Goal: Information Seeking & Learning: Learn about a topic

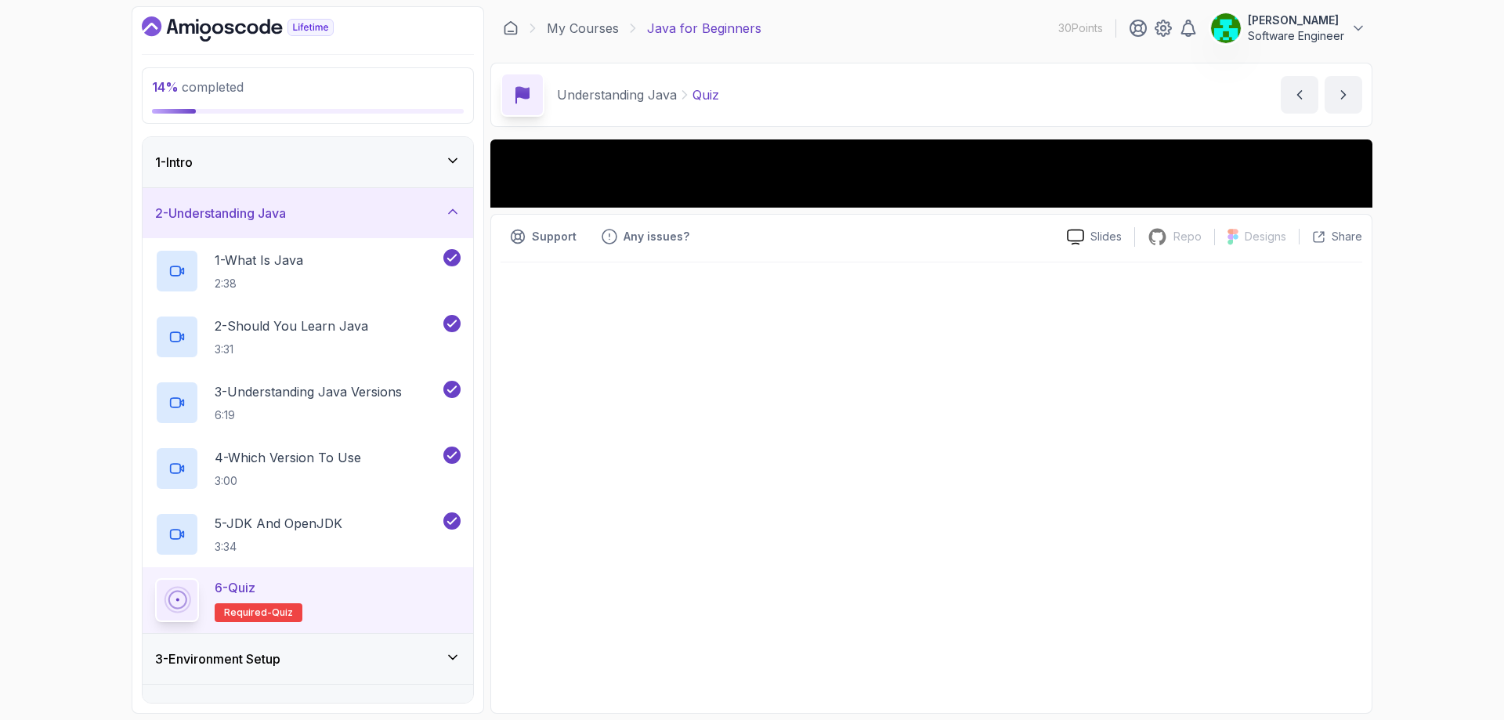
scroll to position [154, 0]
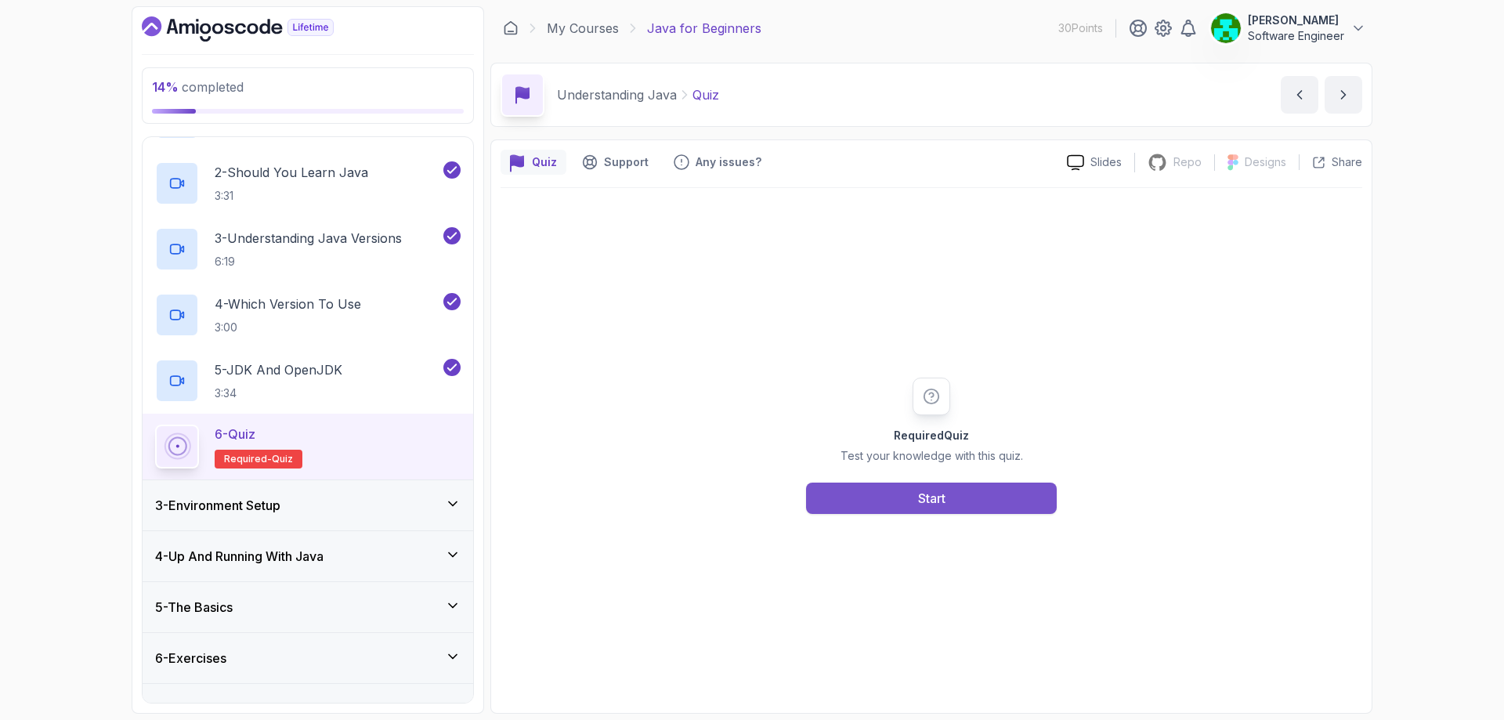
click at [953, 500] on button "Start" at bounding box center [931, 497] width 251 height 31
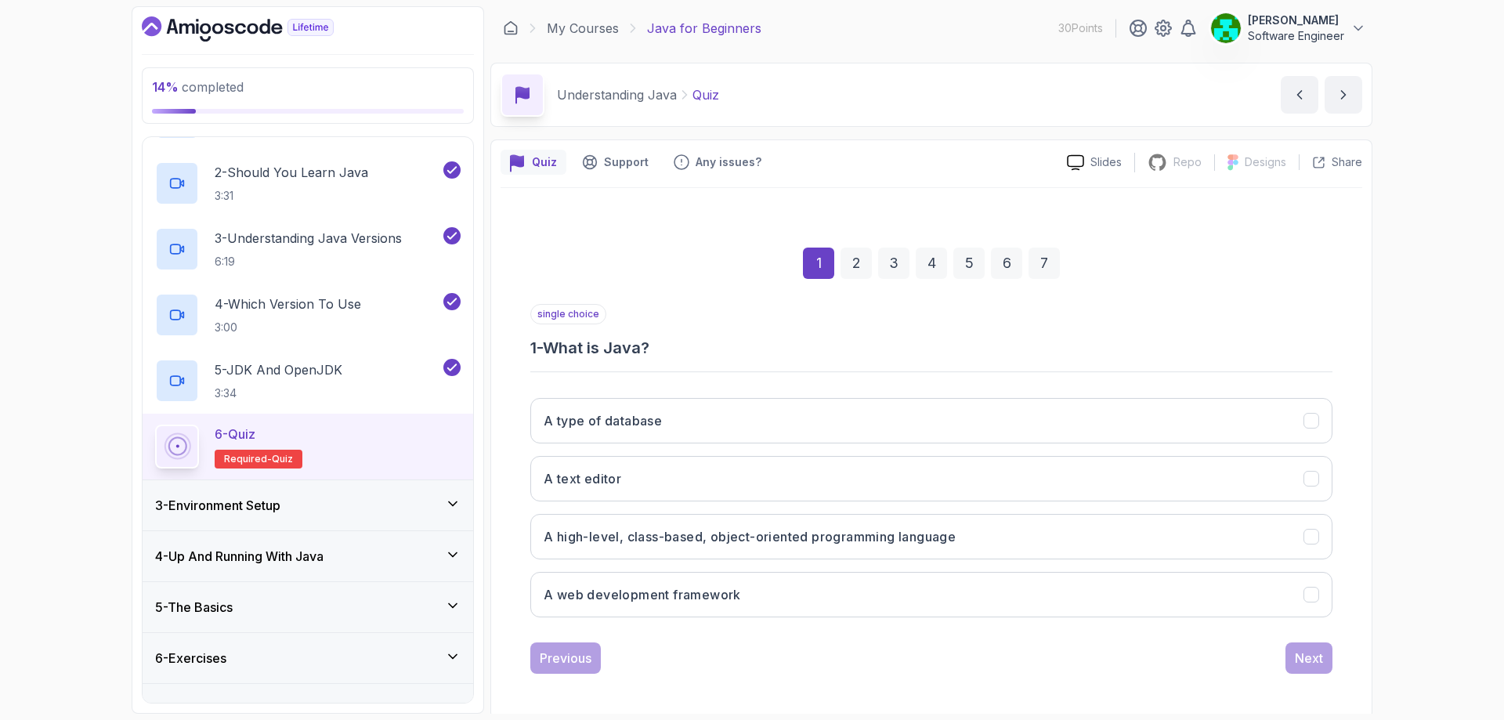
scroll to position [5, 0]
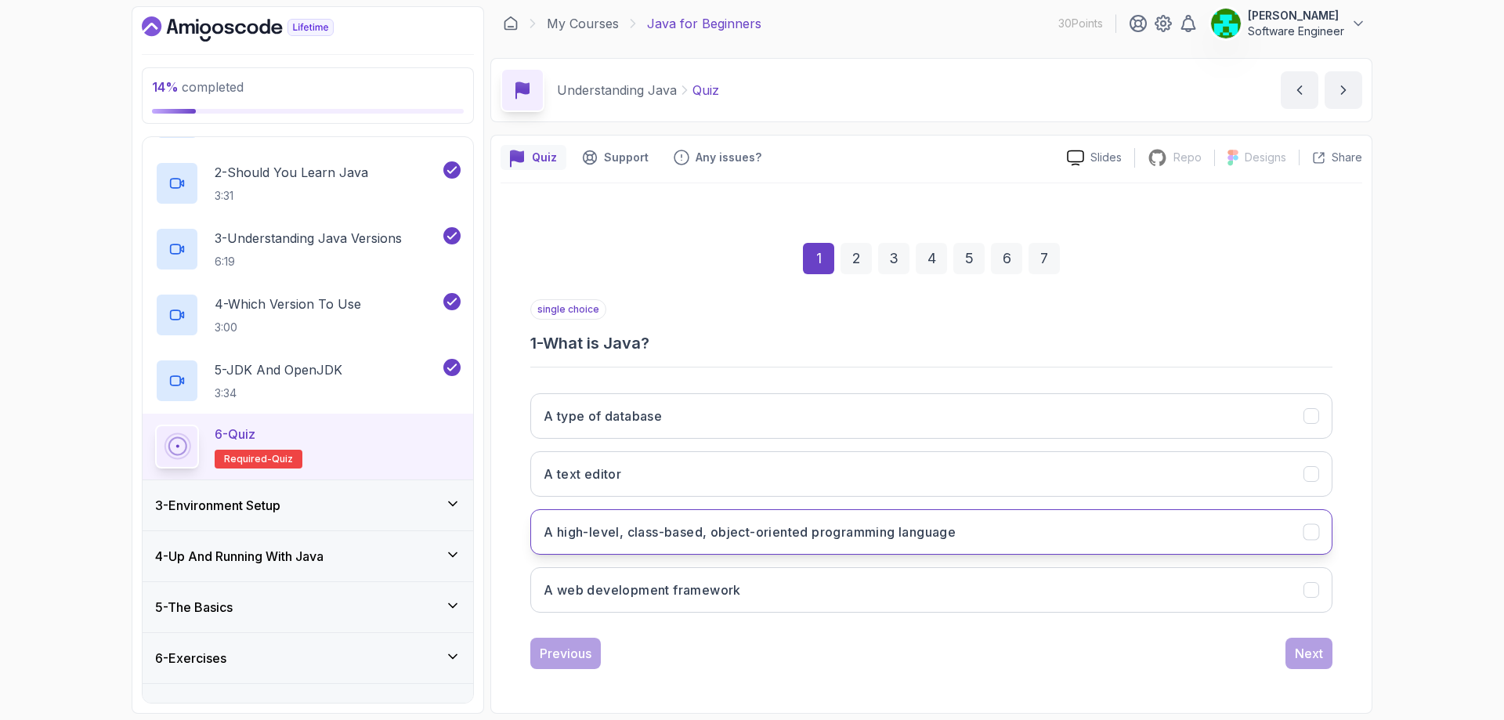
click at [614, 538] on h3 "A high-level, class-based, object-oriented programming language" at bounding box center [750, 531] width 412 height 19
click at [1291, 653] on button "Next" at bounding box center [1308, 653] width 47 height 31
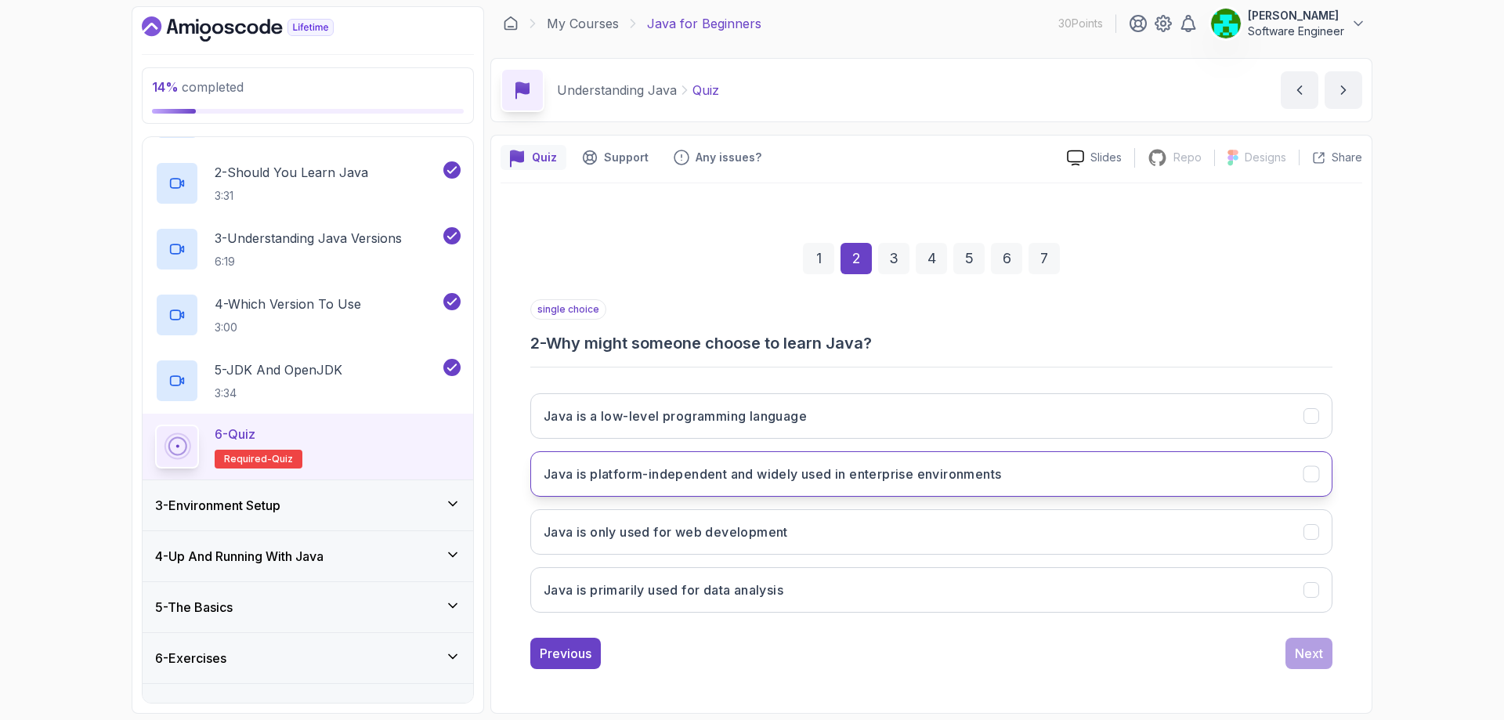
click at [837, 488] on button "Java is platform-independent and widely used in enterprise environments" at bounding box center [931, 473] width 802 height 45
click at [1306, 659] on div "Next" at bounding box center [1309, 653] width 28 height 19
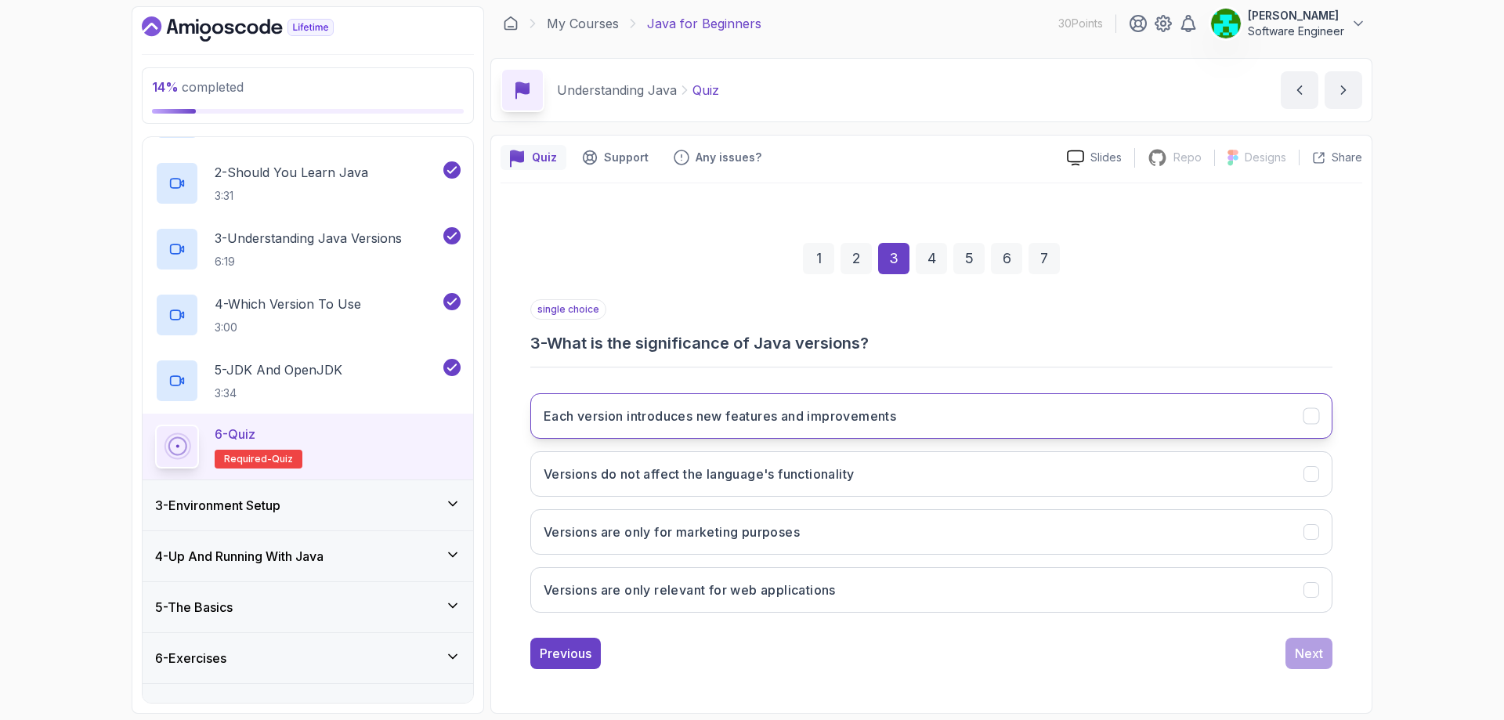
click at [683, 428] on button "Each version introduces new features and improvements" at bounding box center [931, 415] width 802 height 45
click at [1296, 656] on div "Next" at bounding box center [1309, 653] width 28 height 19
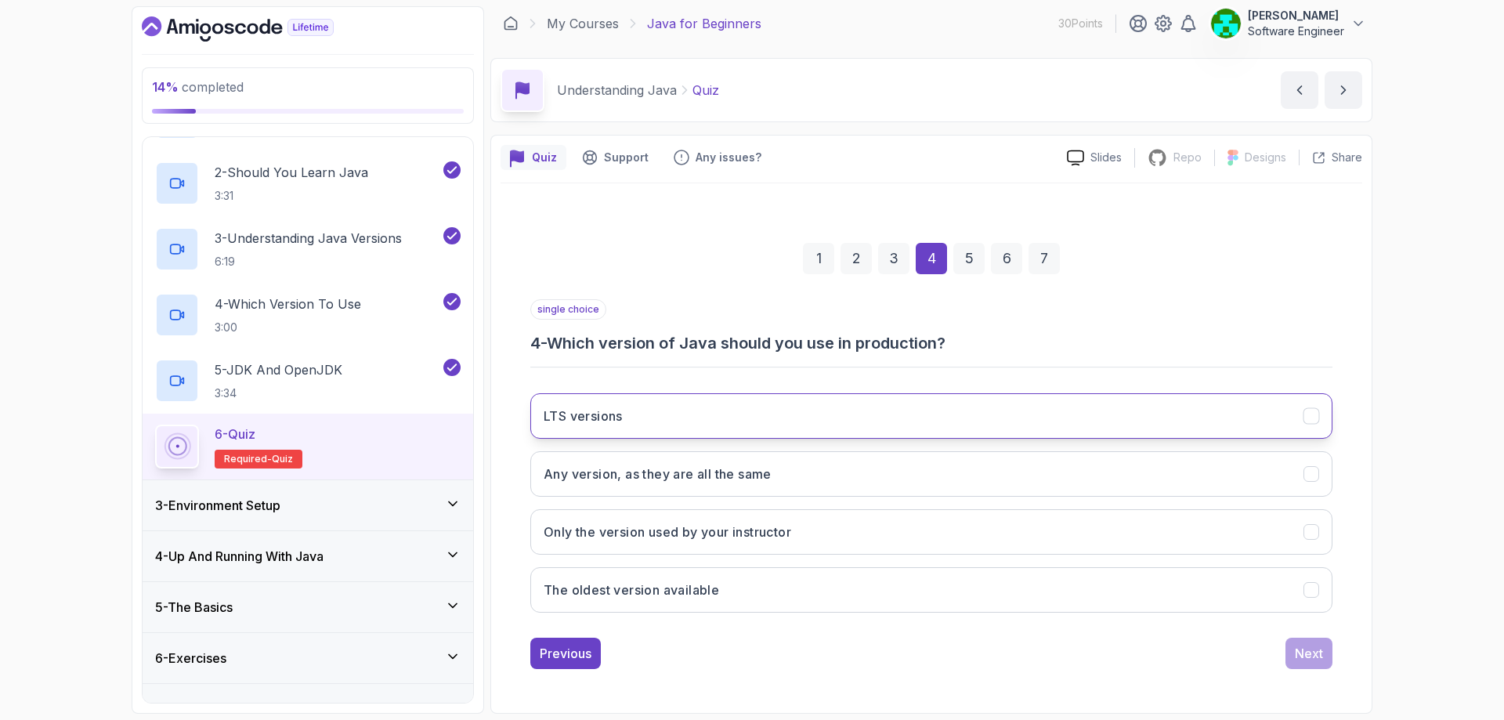
click at [689, 420] on button "LTS versions" at bounding box center [931, 415] width 802 height 45
click at [1297, 652] on div "Next" at bounding box center [1309, 653] width 28 height 19
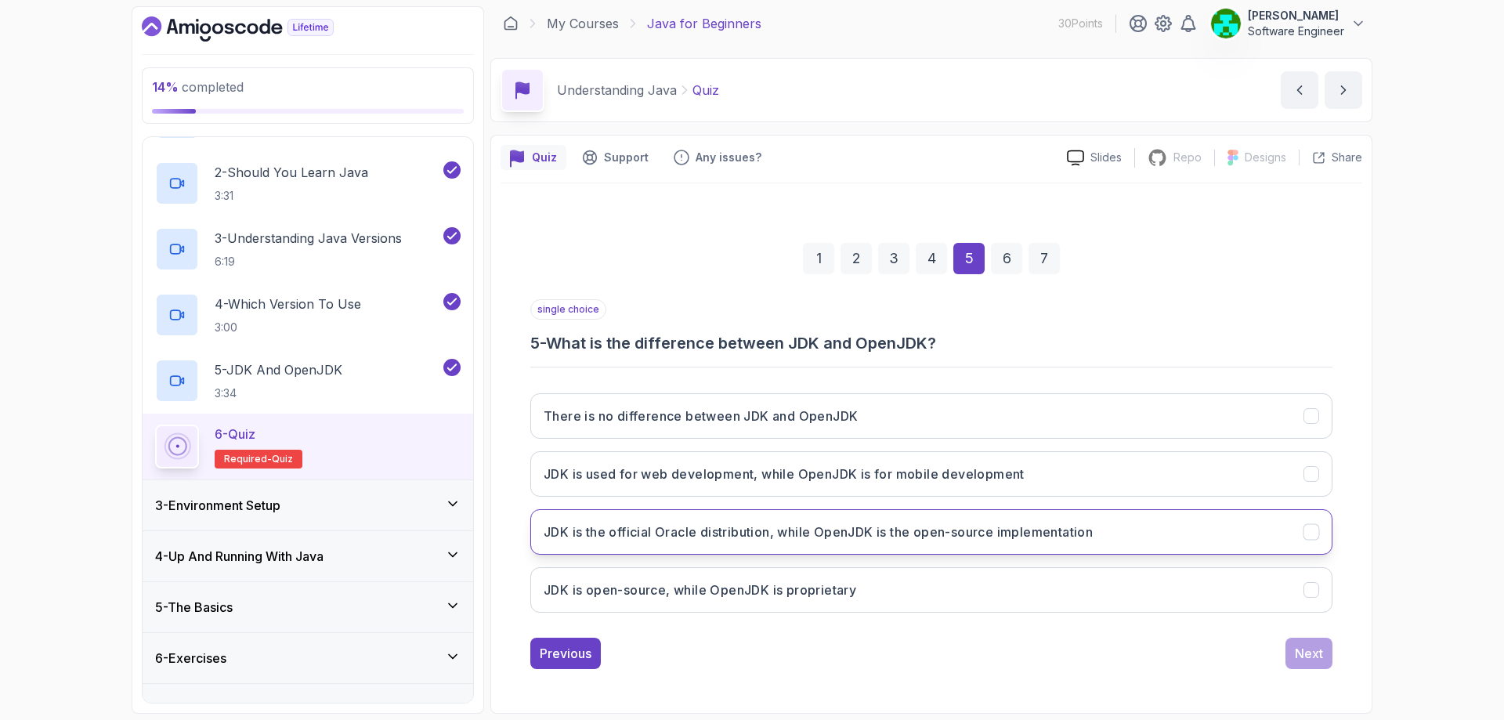
click at [999, 526] on h3 "JDK is the official Oracle distribution, while OpenJDK is the open-source imple…" at bounding box center [818, 531] width 549 height 19
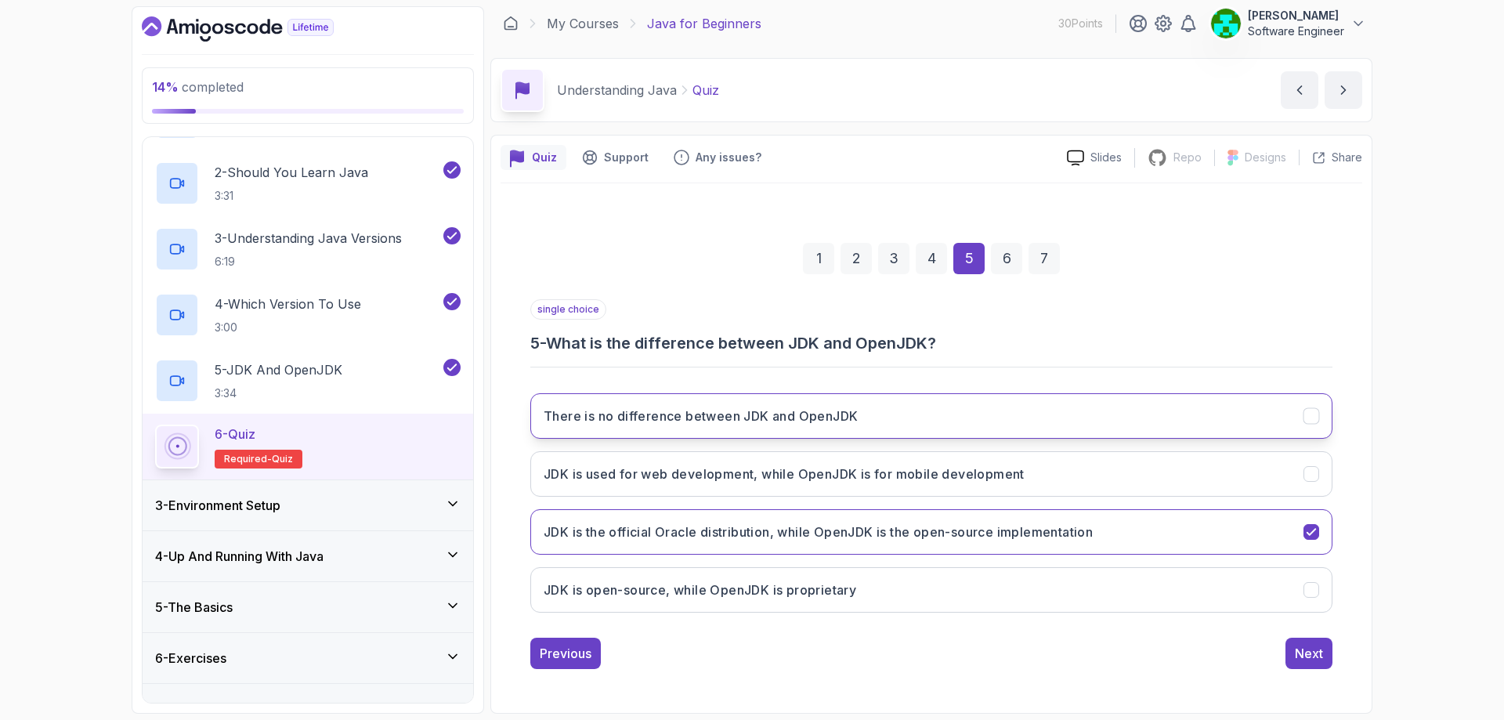
click at [793, 431] on button "There is no difference between JDK and OpenJDK" at bounding box center [931, 415] width 802 height 45
drag, startPoint x: 1298, startPoint y: 657, endPoint x: 1192, endPoint y: 649, distance: 106.1
click at [1192, 649] on div "Previous Next" at bounding box center [931, 653] width 802 height 31
click at [1303, 640] on button "Next" at bounding box center [1308, 653] width 47 height 31
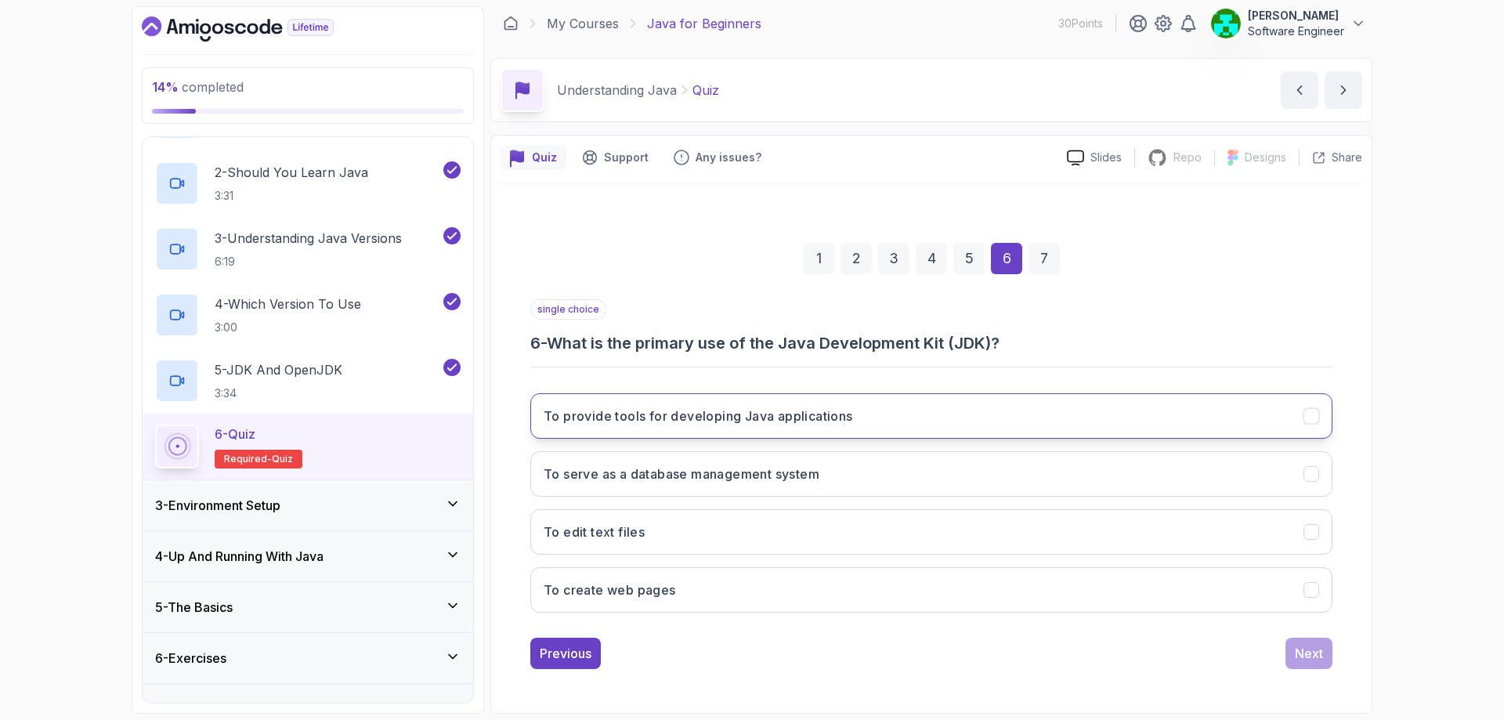
click at [659, 423] on h3 "To provide tools for developing Java applications" at bounding box center [698, 415] width 309 height 19
click at [1303, 656] on div "Next" at bounding box center [1309, 653] width 28 height 19
click at [800, 421] on button "Every six months" at bounding box center [931, 415] width 802 height 45
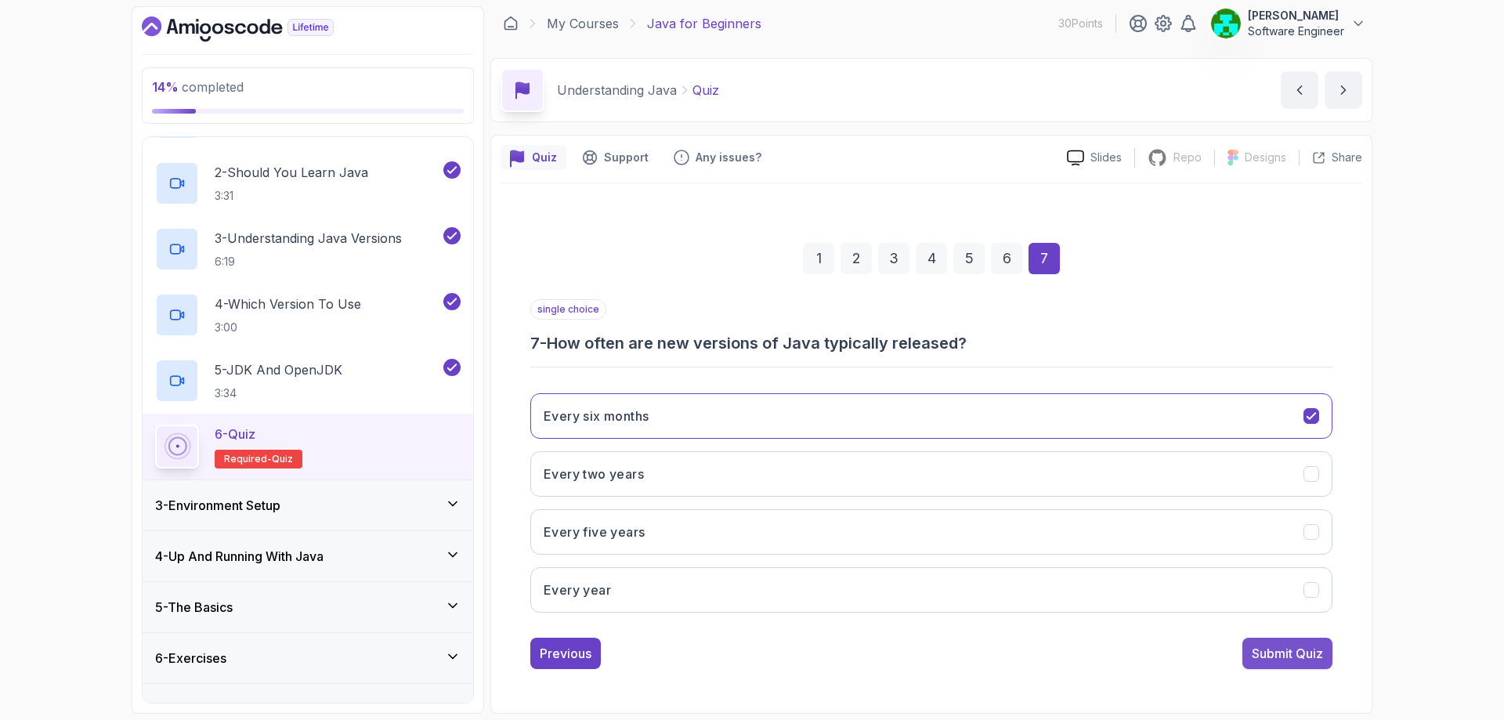
click at [1299, 656] on div "Submit Quiz" at bounding box center [1287, 653] width 71 height 19
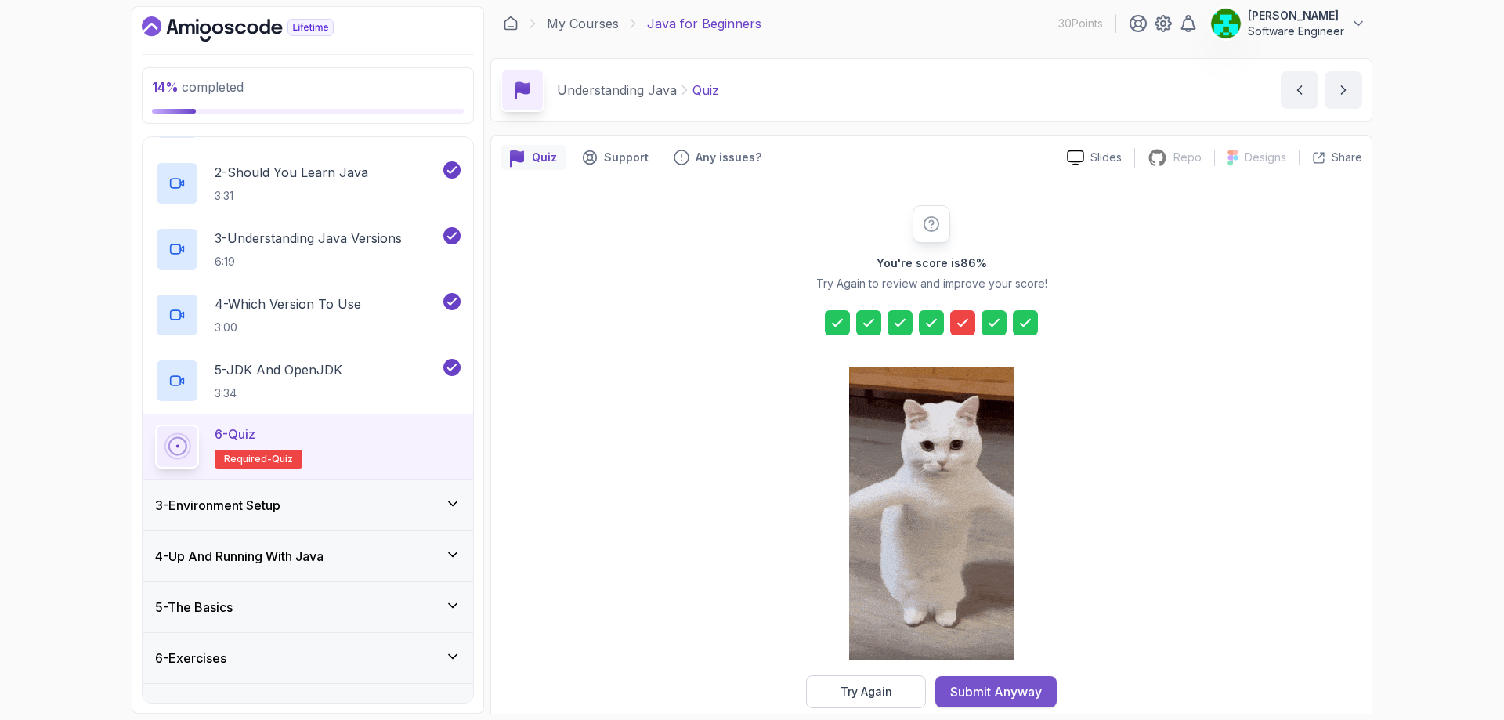
click at [1016, 701] on button "Submit Anyway" at bounding box center [995, 691] width 121 height 31
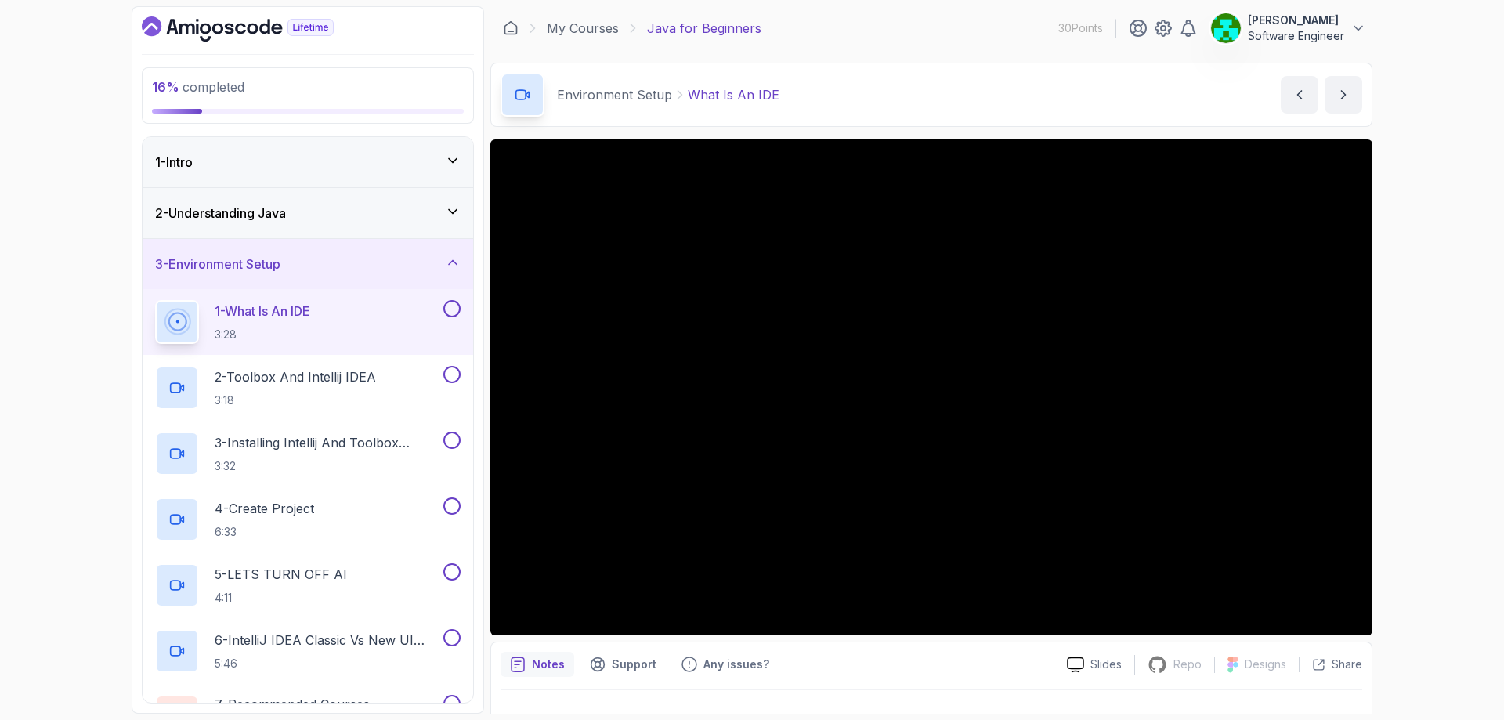
click at [448, 310] on button at bounding box center [451, 308] width 17 height 17
click at [449, 373] on button at bounding box center [451, 374] width 17 height 17
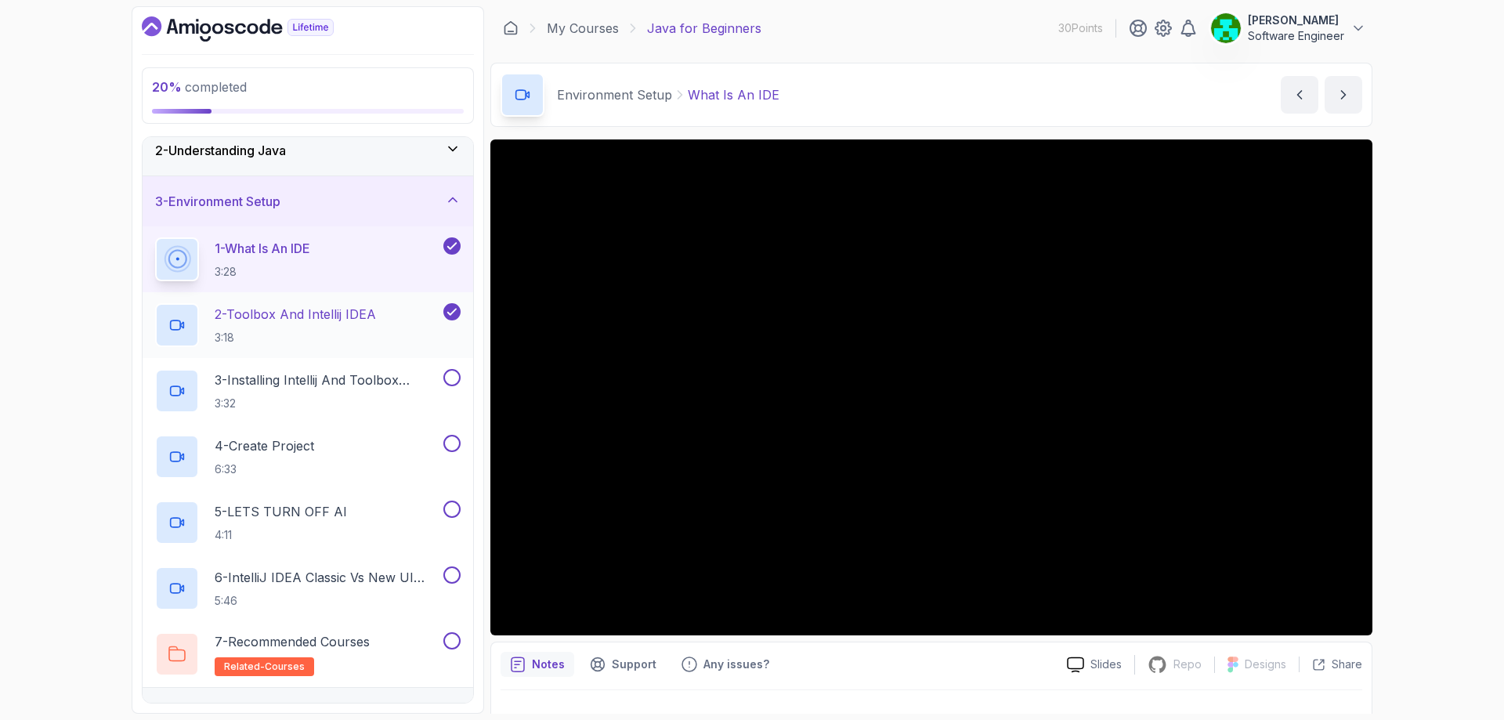
scroll to position [66, 0]
click at [446, 374] on button at bounding box center [451, 374] width 17 height 17
click at [453, 441] on button at bounding box center [451, 440] width 17 height 17
click at [450, 508] on button at bounding box center [451, 505] width 17 height 17
click at [451, 576] on button at bounding box center [451, 571] width 17 height 17
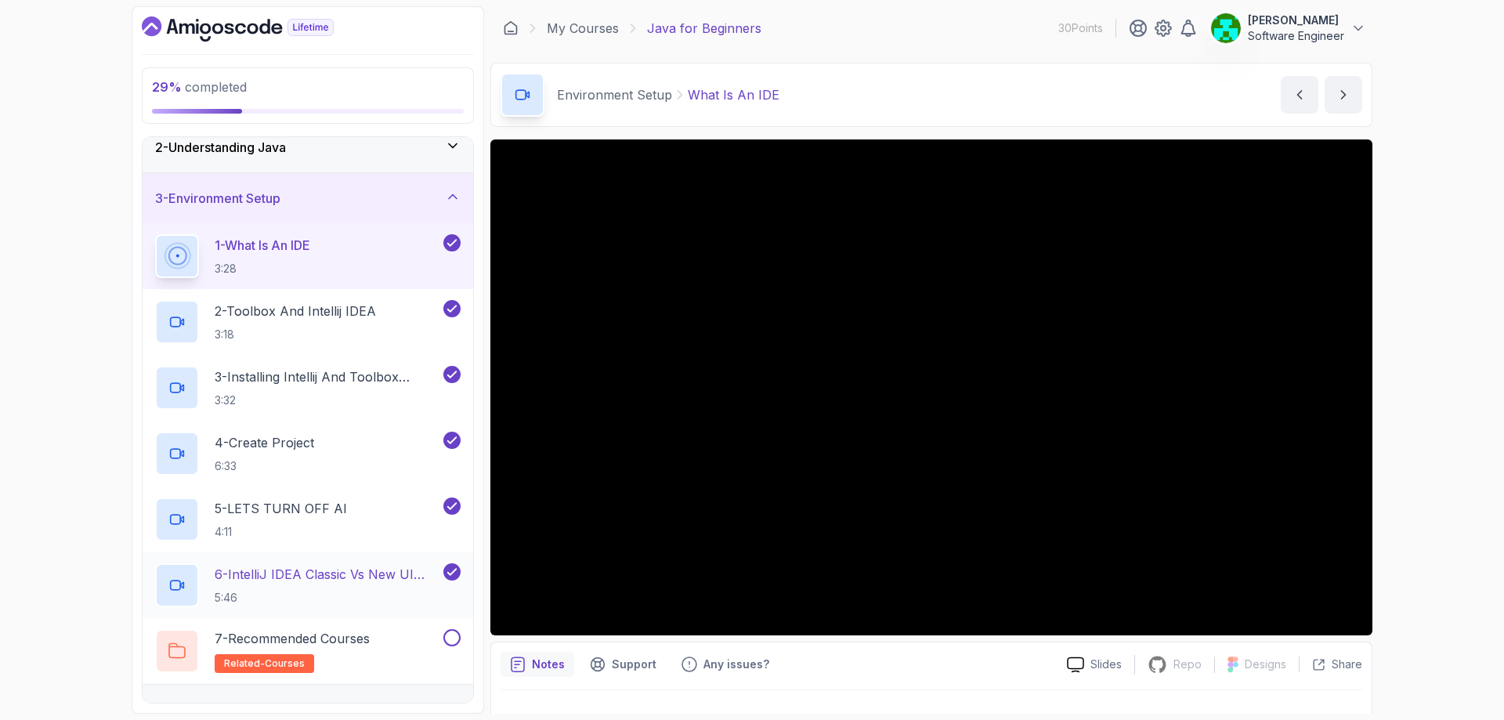
scroll to position [222, 0]
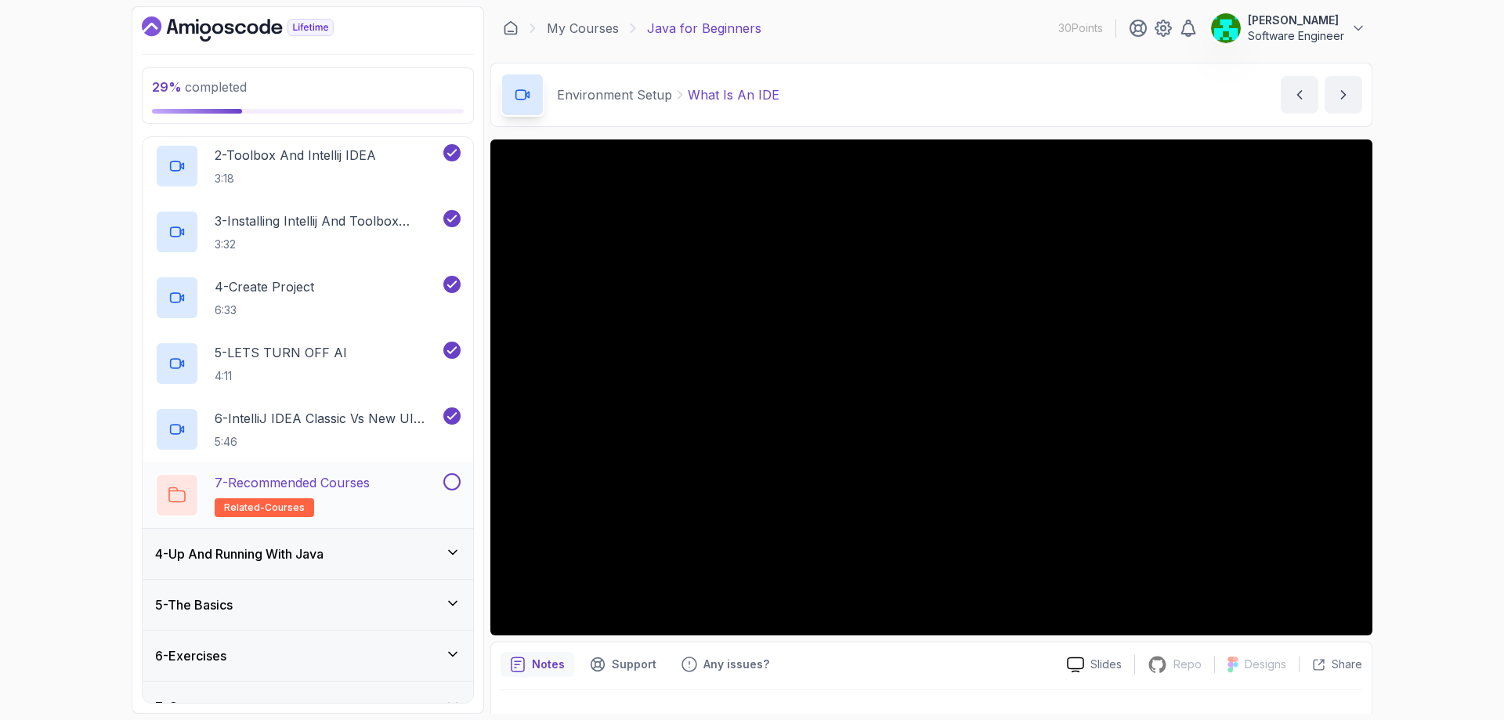
click at [446, 480] on button at bounding box center [451, 481] width 17 height 17
click at [377, 565] on div "4 - Up And Running With Java" at bounding box center [308, 554] width 331 height 50
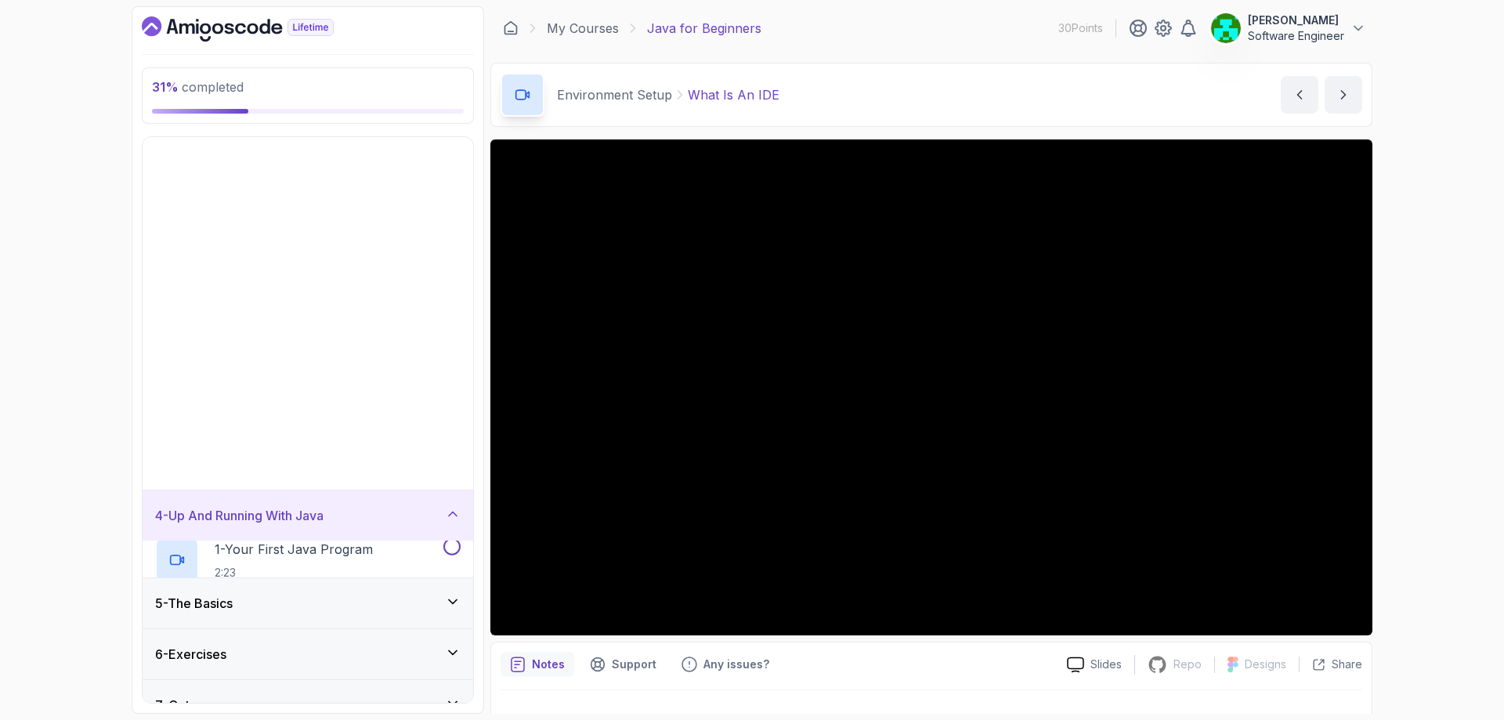
scroll to position [0, 0]
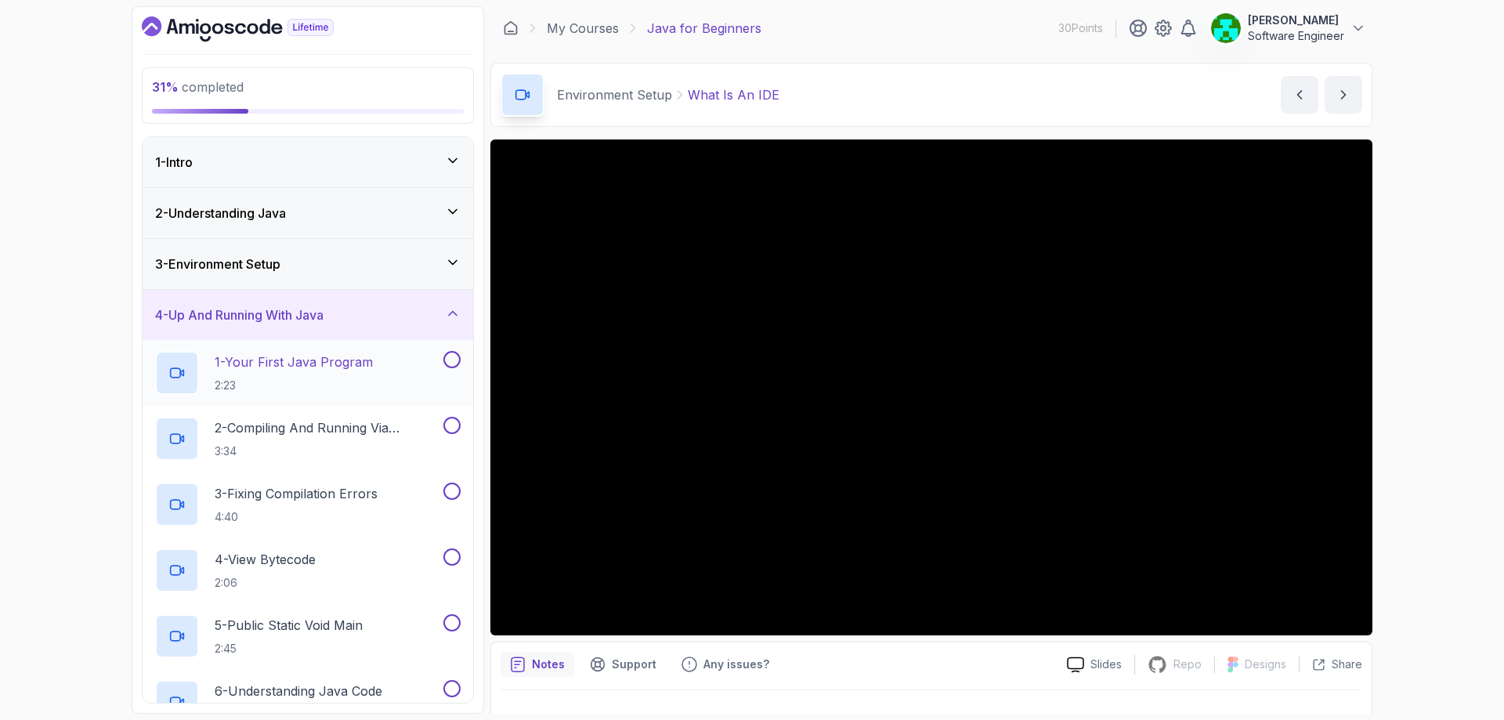
click at [318, 364] on p "1 - Your First Java Program" at bounding box center [294, 361] width 158 height 19
click at [155, 351] on button "1 - Your First Java Program 2:23" at bounding box center [307, 373] width 305 height 44
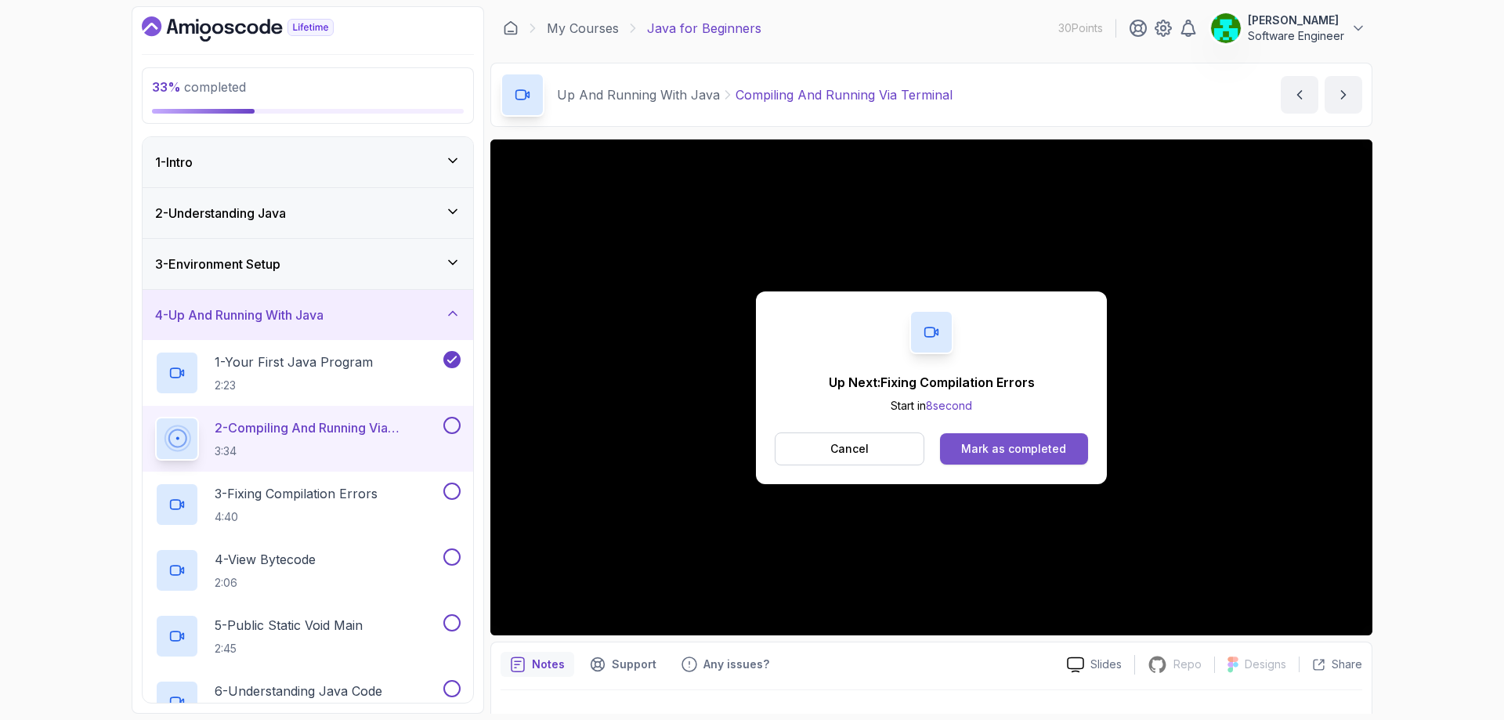
click at [983, 449] on div "Mark as completed" at bounding box center [1013, 449] width 105 height 16
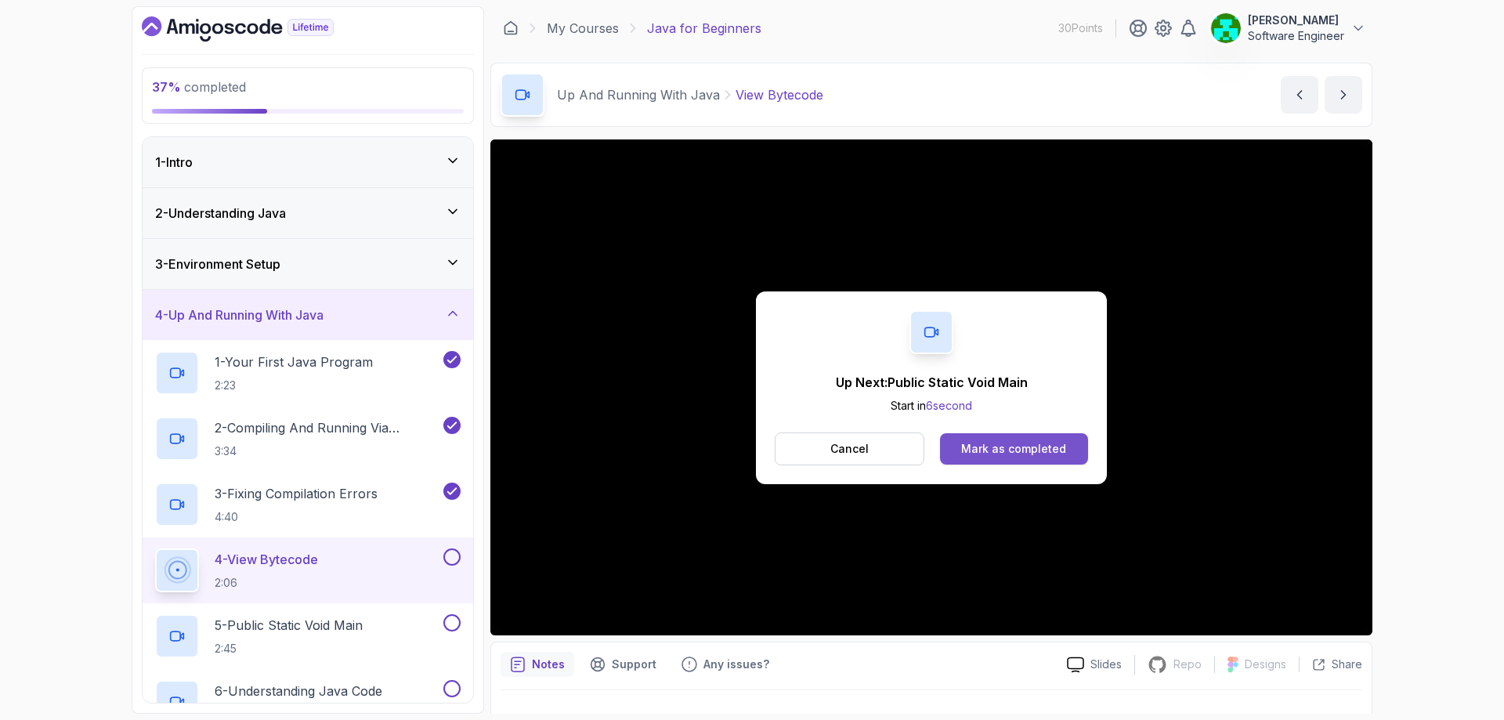
click at [1024, 455] on div "Mark as completed" at bounding box center [1013, 449] width 105 height 16
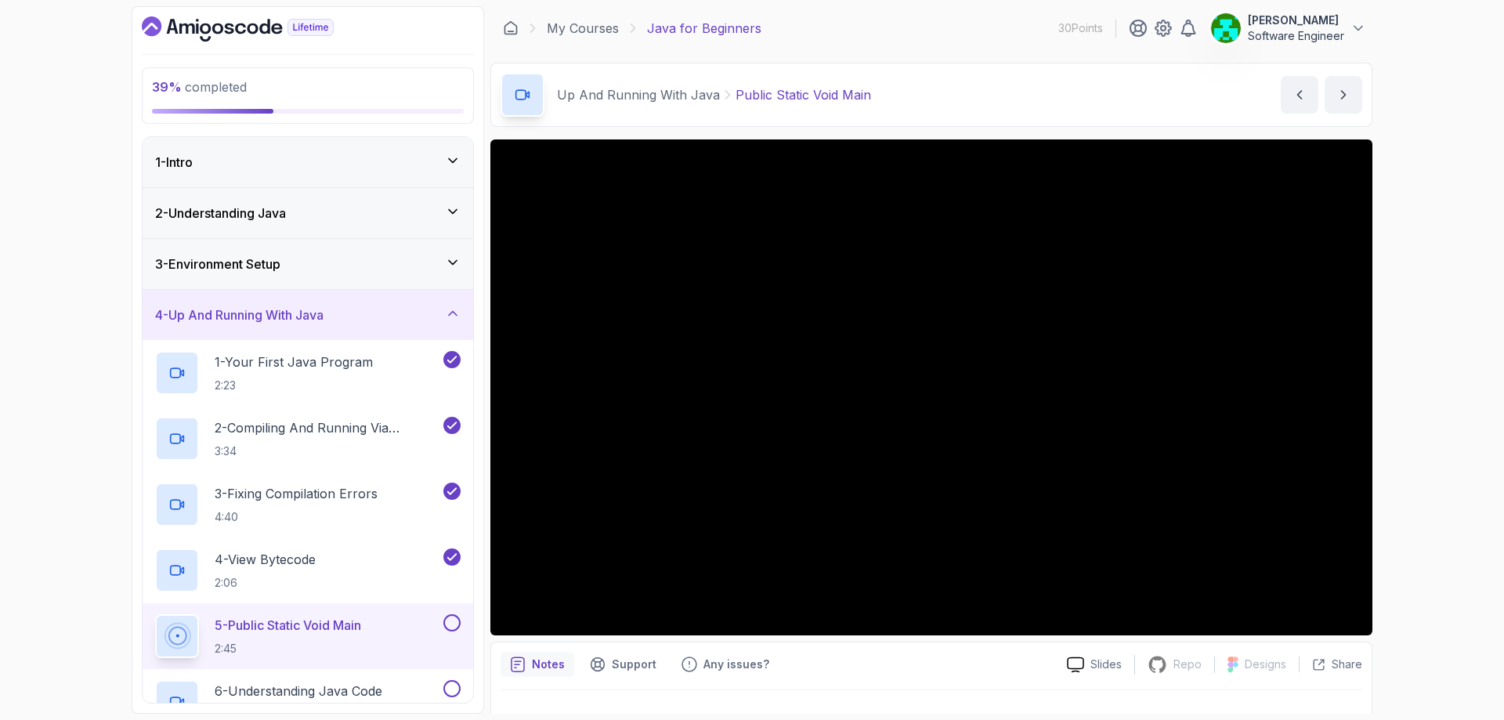
scroll to position [316, 0]
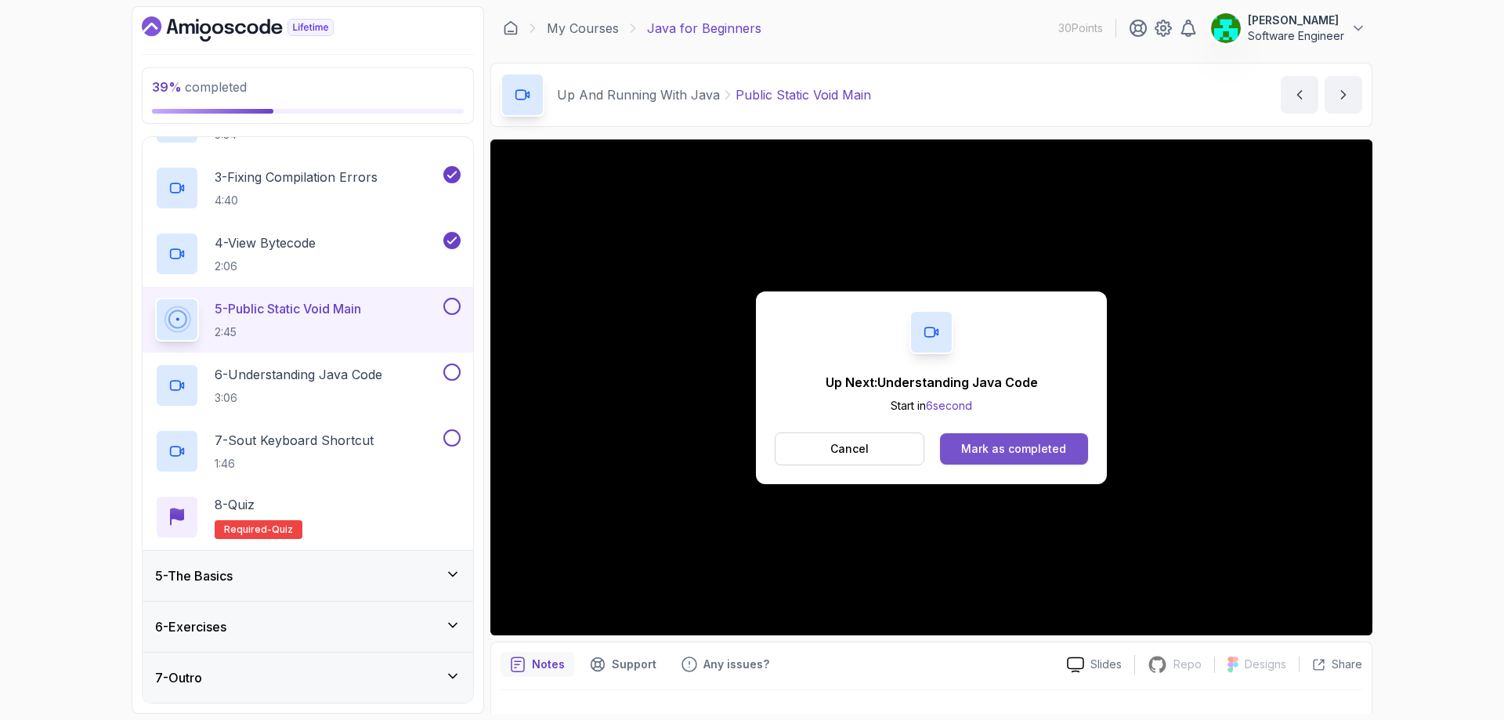
click at [989, 433] on button "Mark as completed" at bounding box center [1014, 448] width 148 height 31
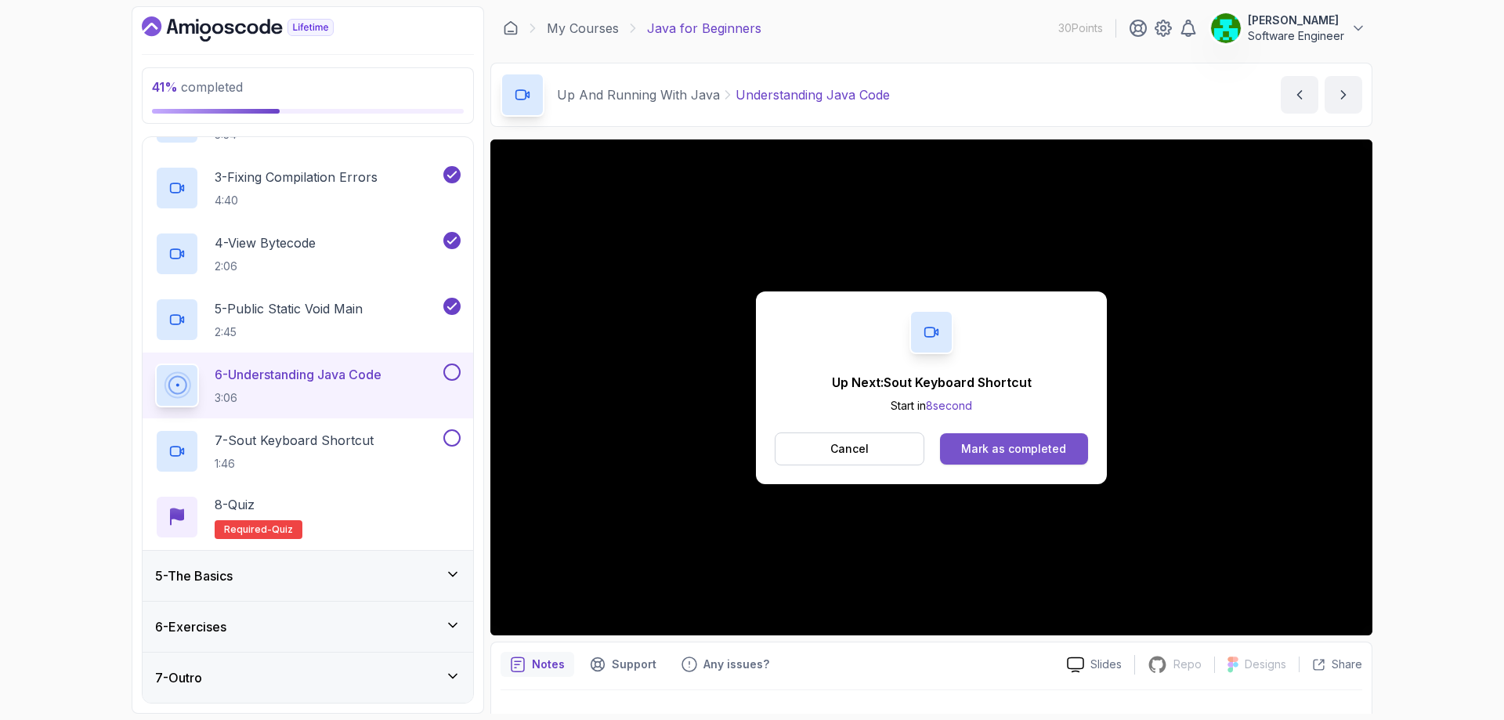
click at [1010, 446] on div "Mark as completed" at bounding box center [1013, 449] width 105 height 16
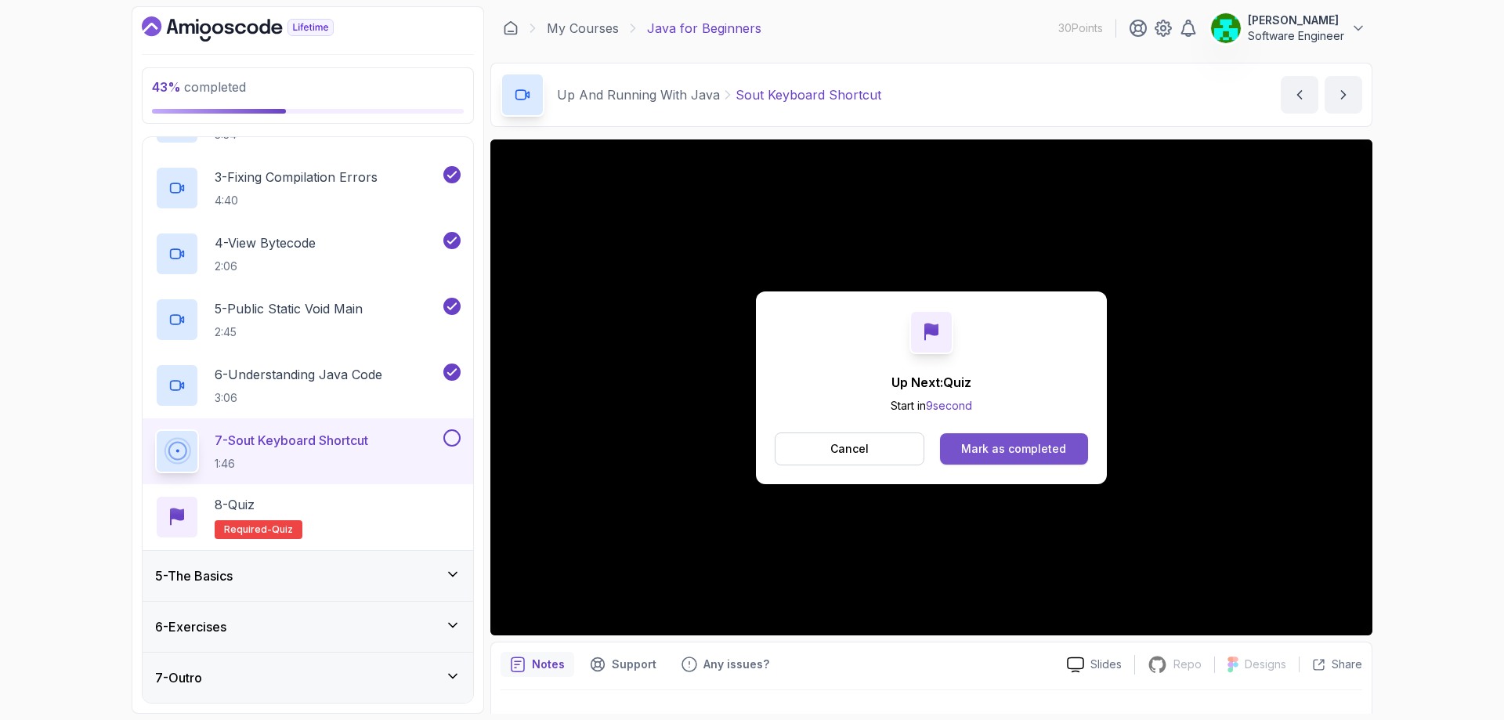
click at [993, 453] on div "Mark as completed" at bounding box center [1013, 449] width 105 height 16
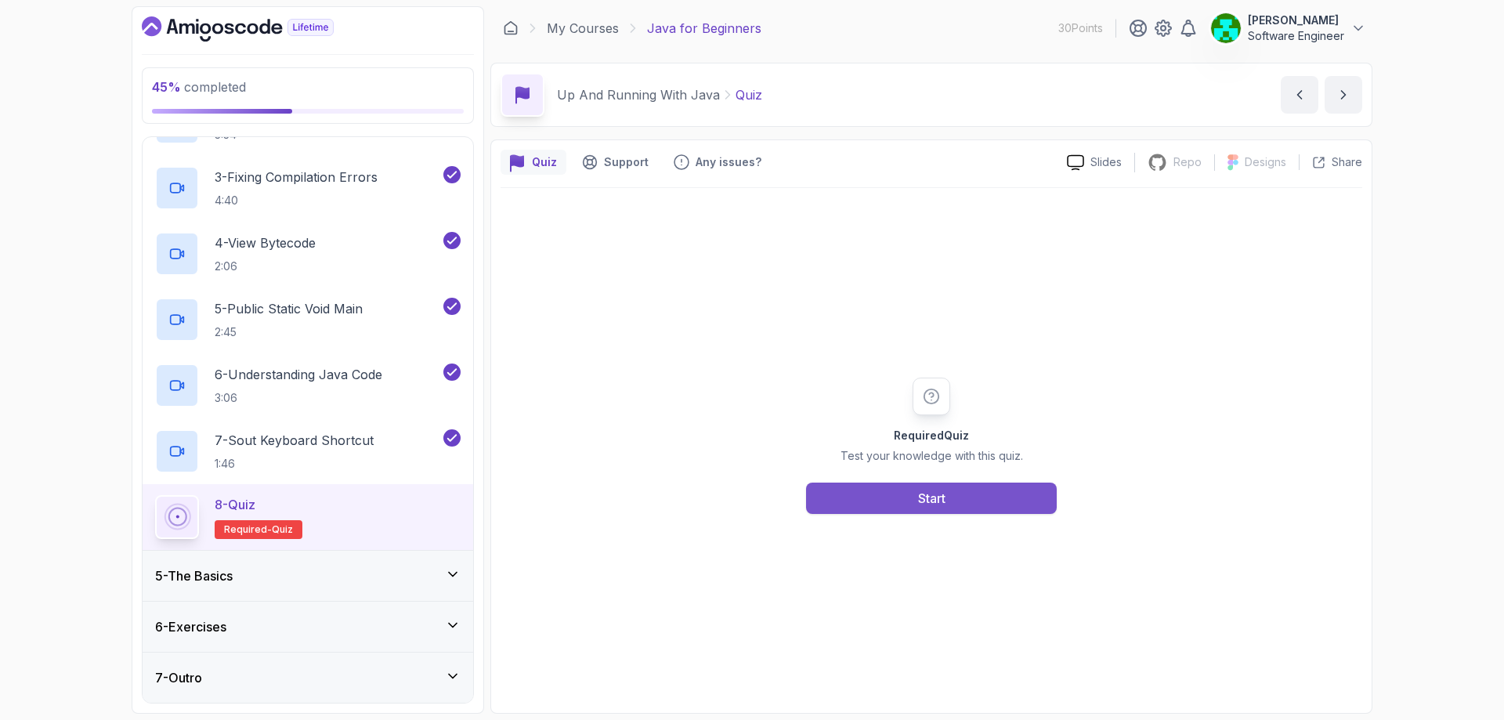
click at [921, 490] on div "Start" at bounding box center [931, 498] width 27 height 19
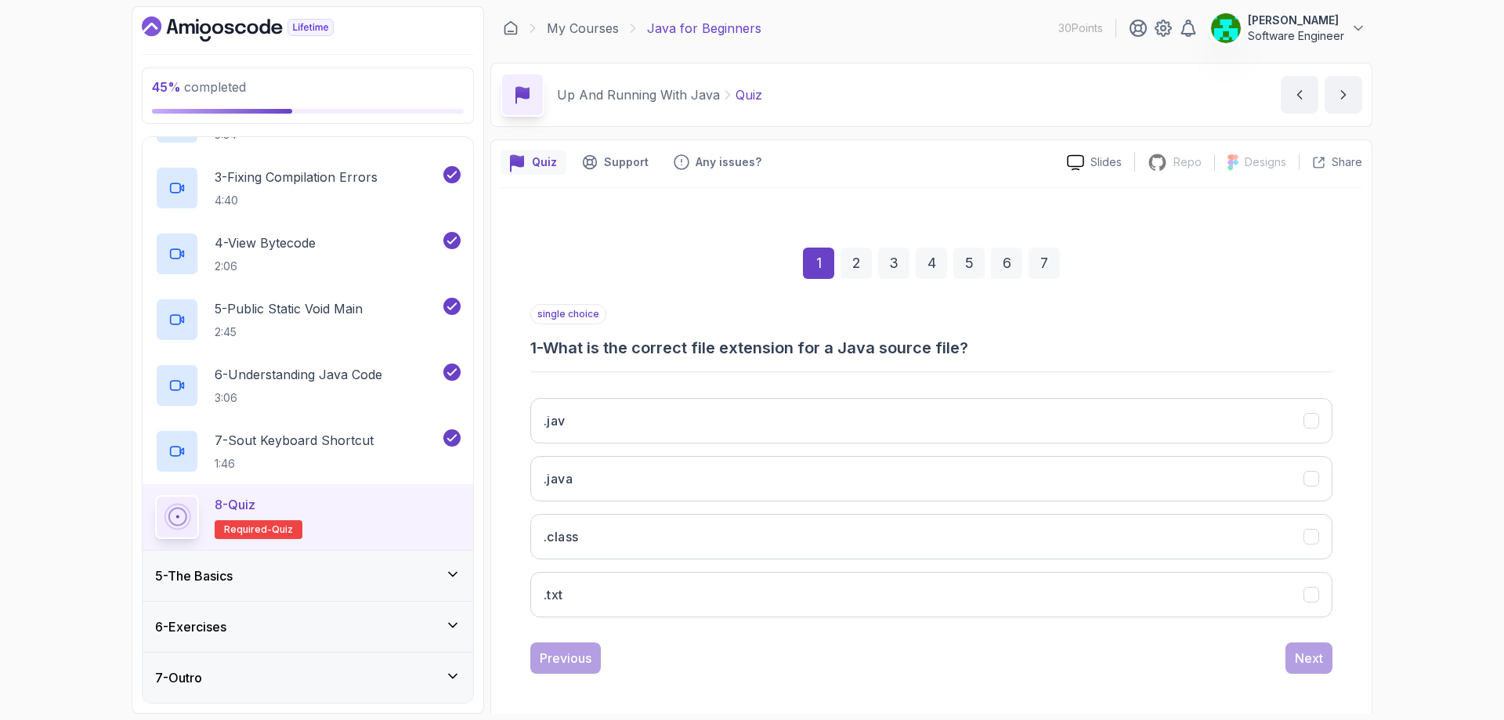
click at [1382, 423] on div "45 % completed 1 - Intro 2 - Understanding Java 3 - Environment Setup 4 - Up An…" at bounding box center [752, 360] width 1504 height 720
click at [1314, 479] on icon ".java" at bounding box center [1311, 478] width 15 height 15
click at [1309, 658] on div "Next" at bounding box center [1309, 658] width 28 height 19
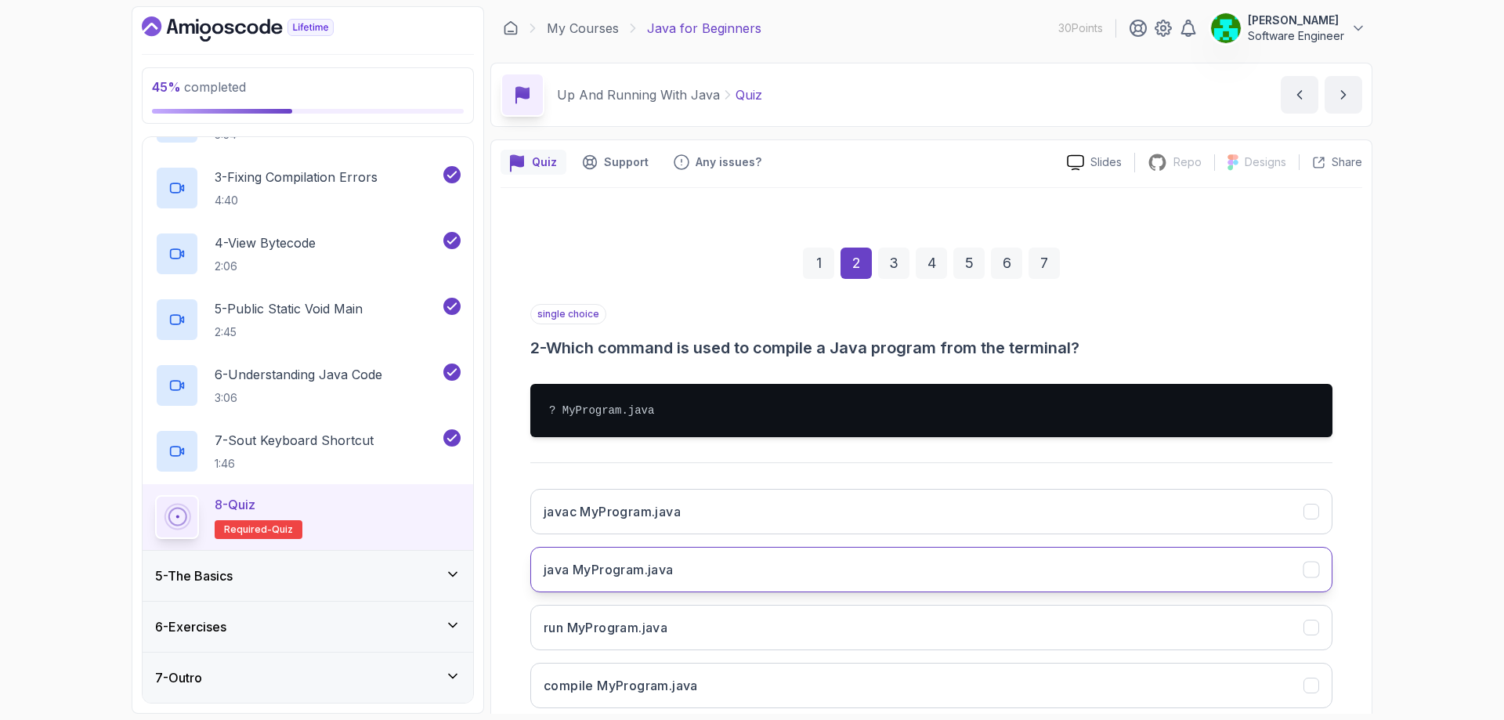
scroll to position [96, 0]
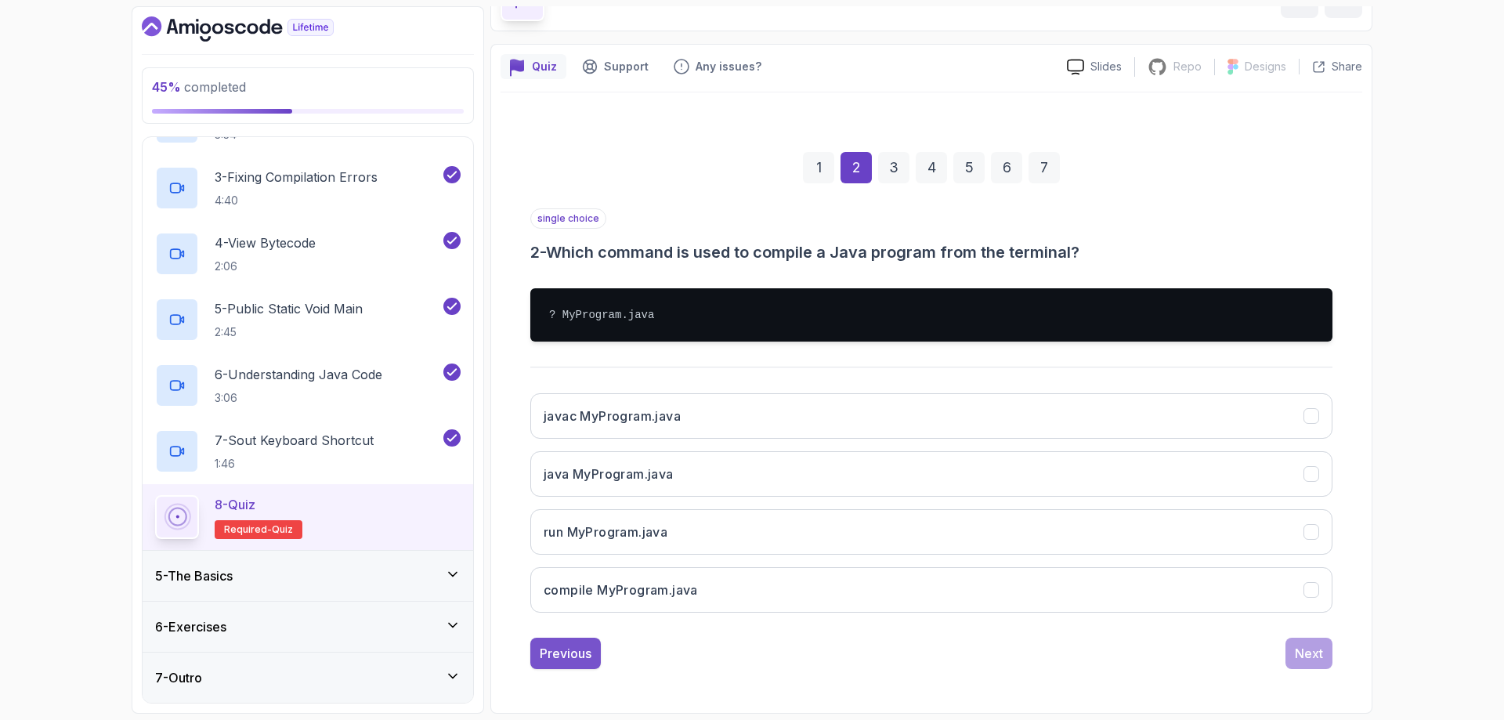
click at [580, 664] on button "Previous" at bounding box center [565, 653] width 70 height 31
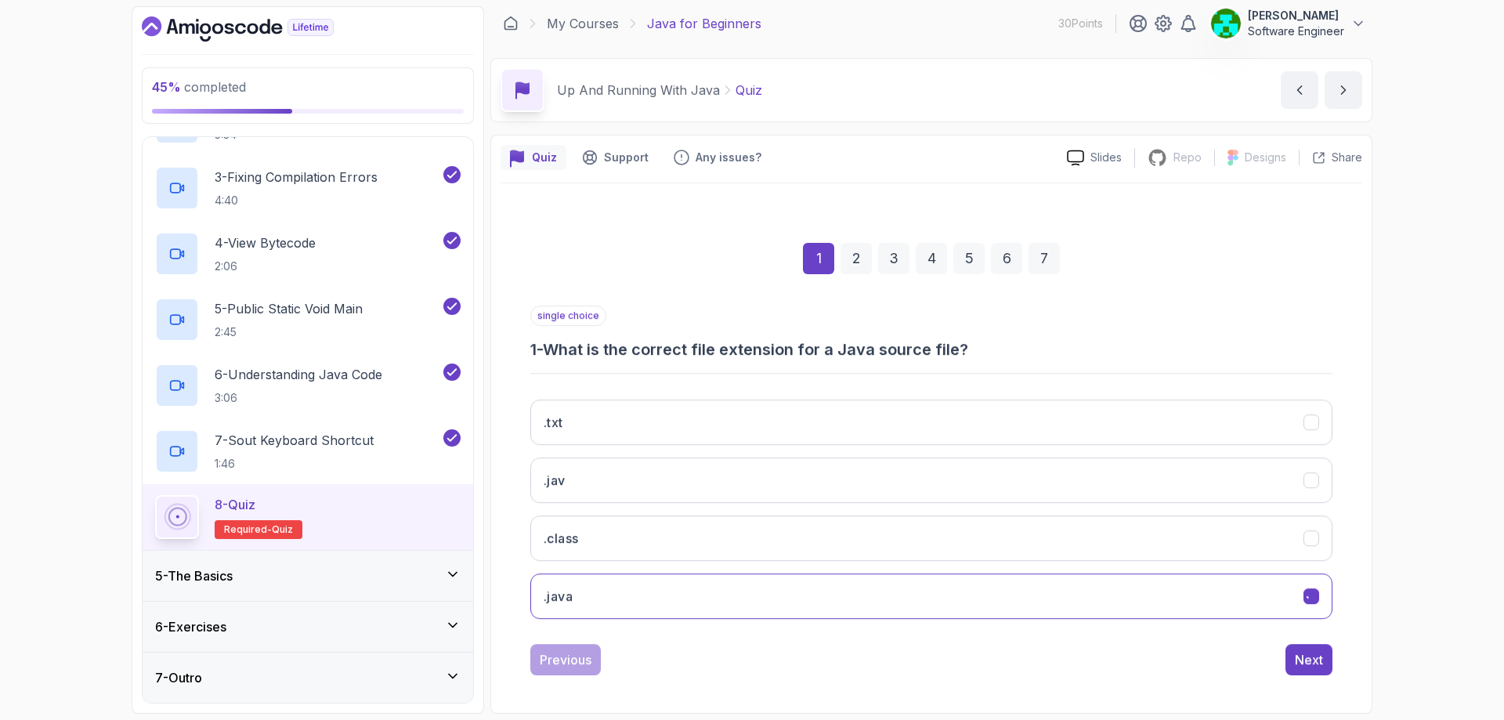
scroll to position [5, 0]
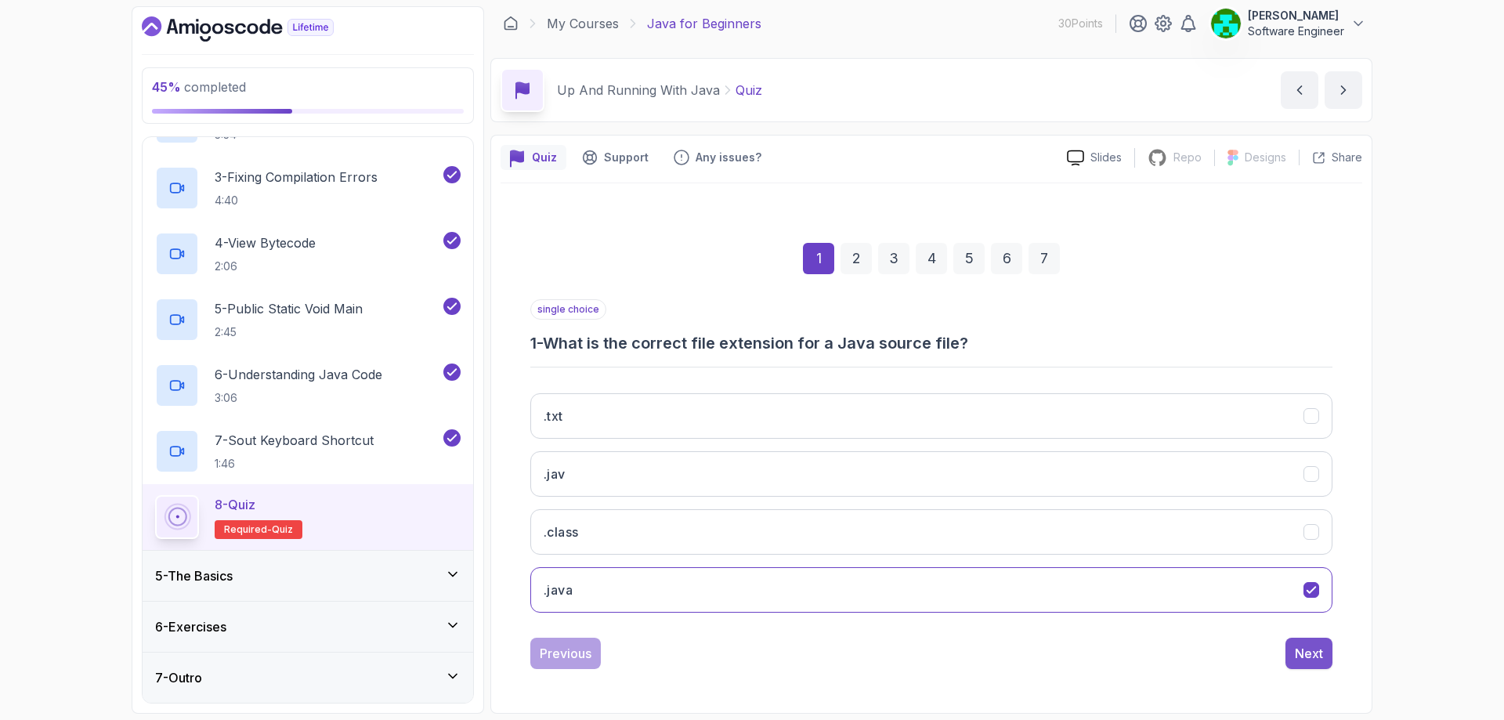
click at [1319, 649] on div "Next" at bounding box center [1309, 653] width 28 height 19
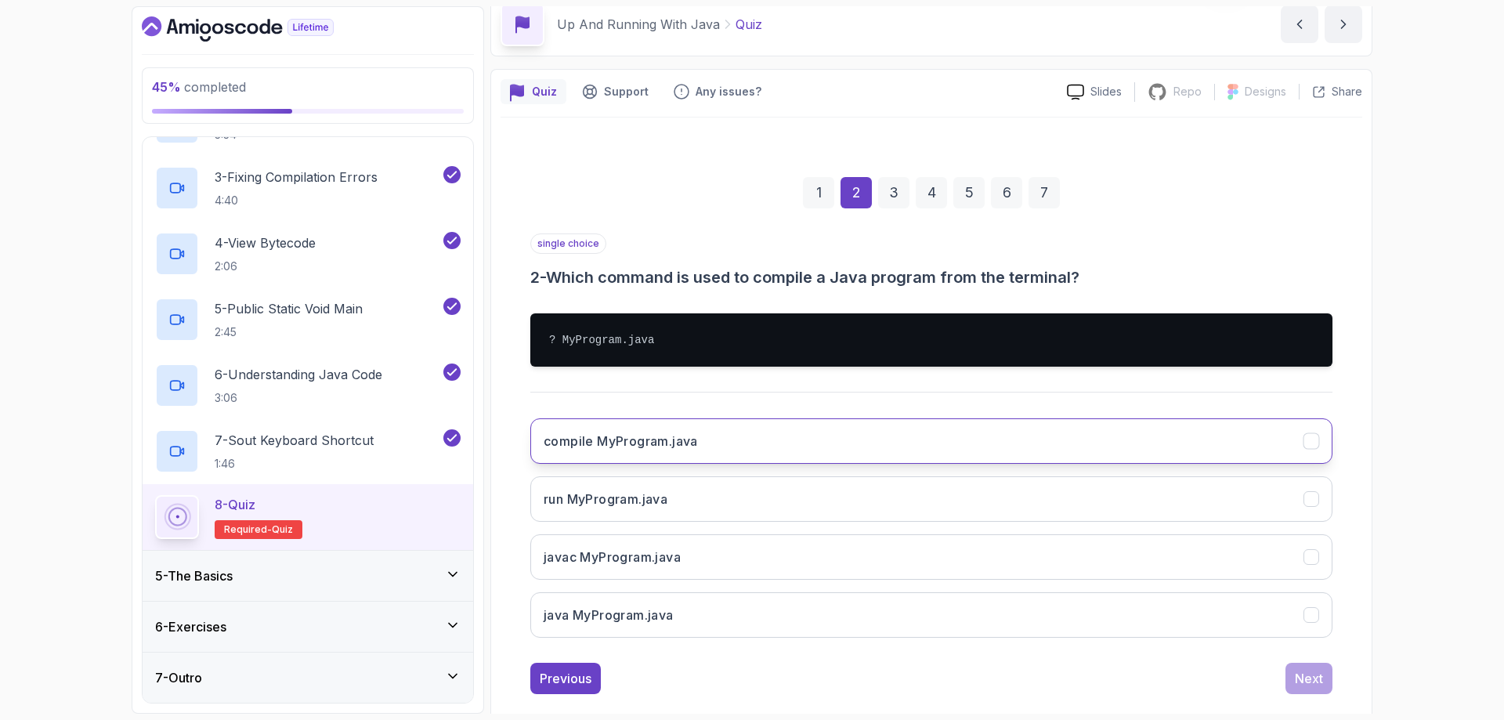
scroll to position [71, 0]
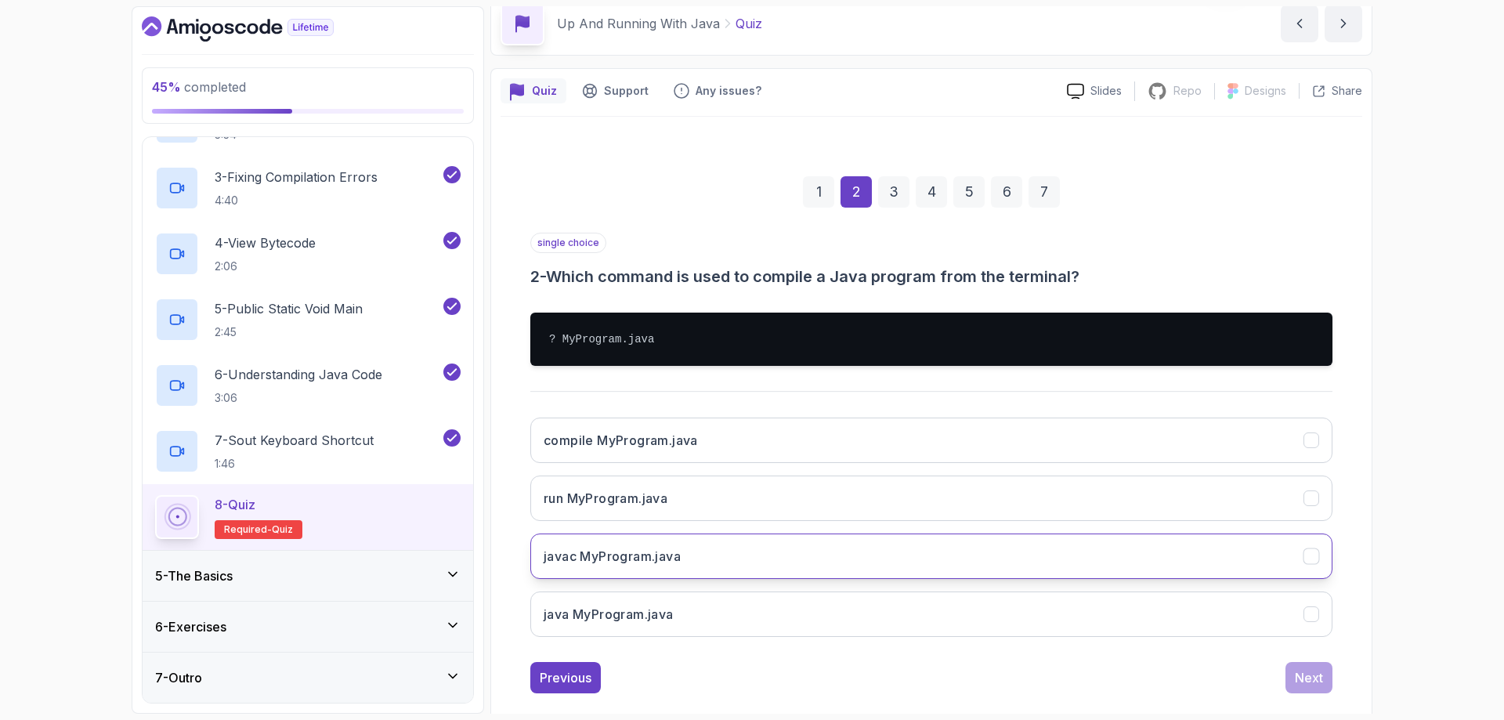
click at [666, 562] on h3 "javac MyProgram.java" at bounding box center [612, 556] width 137 height 19
click at [1313, 684] on div "Next" at bounding box center [1309, 677] width 28 height 19
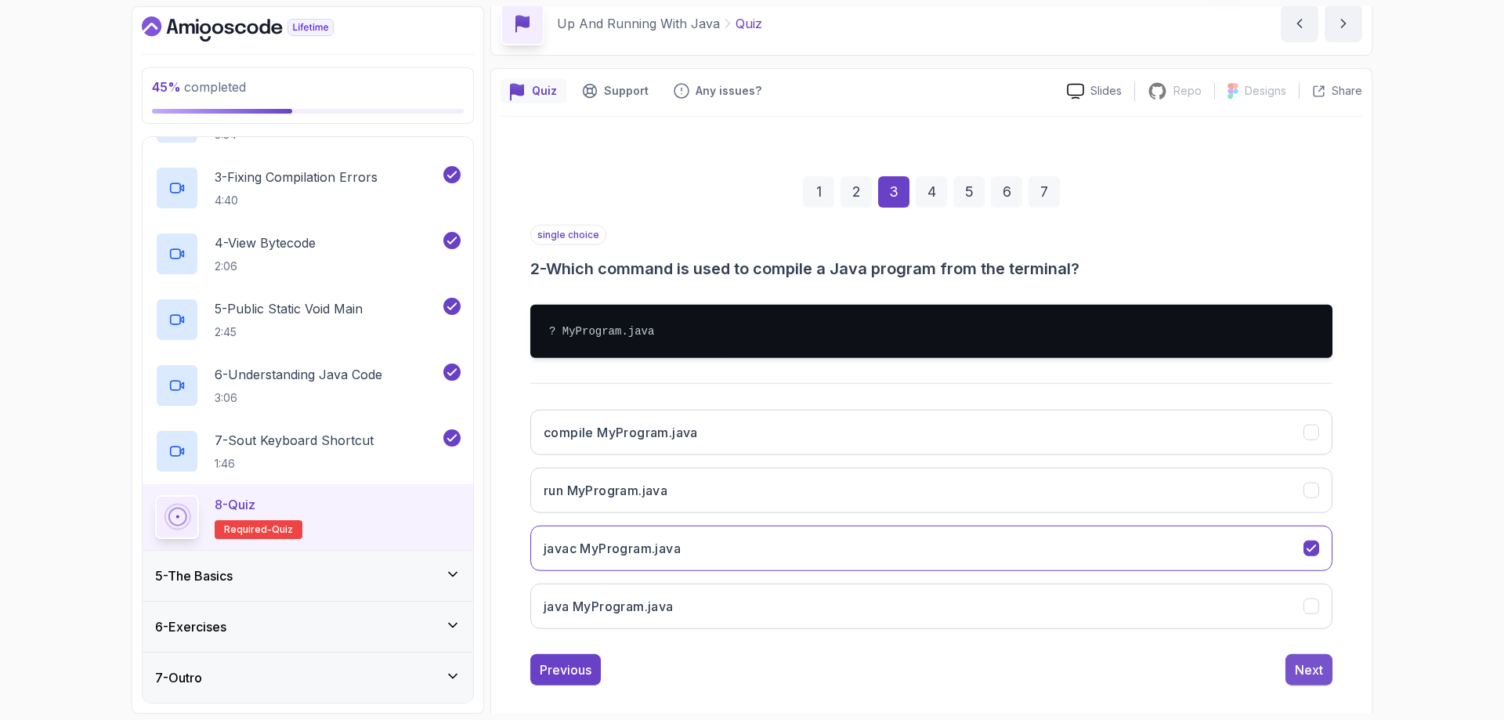
scroll to position [5, 0]
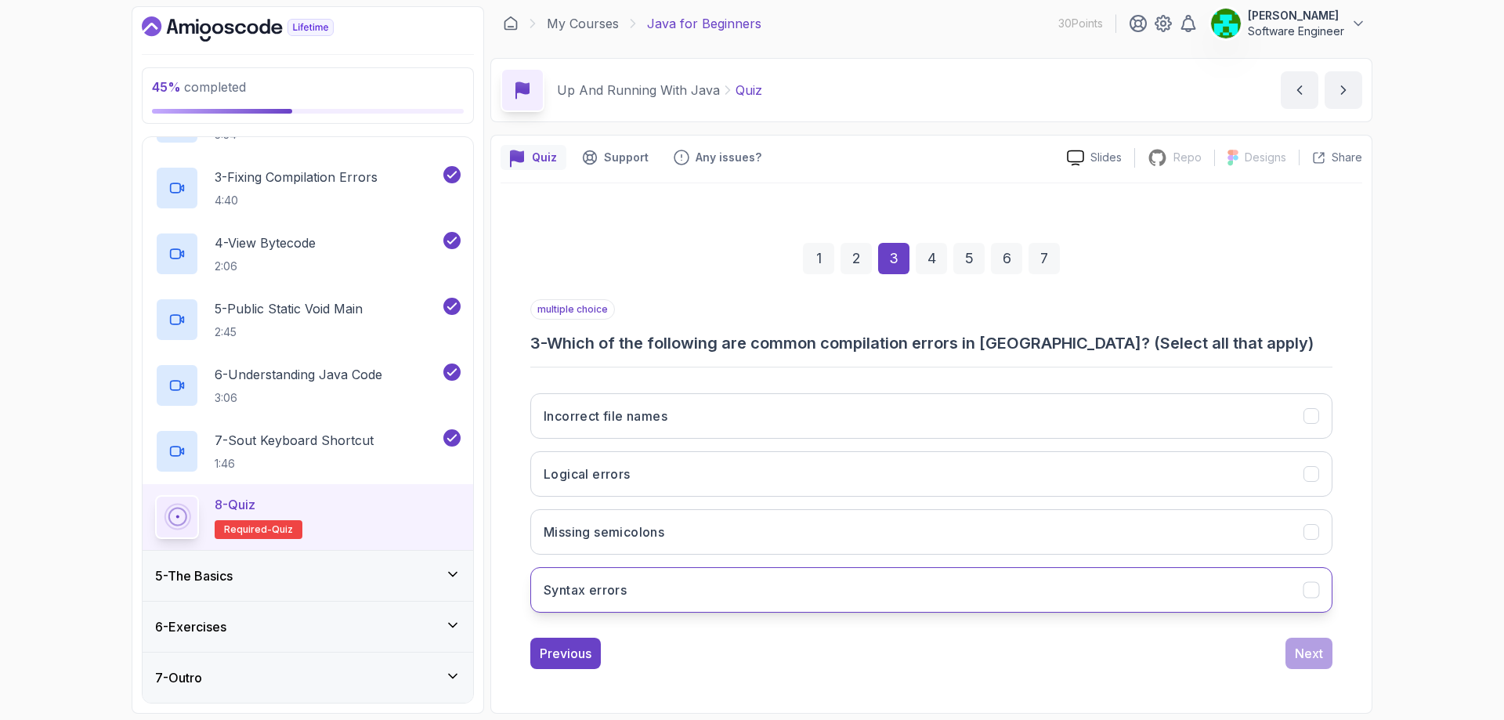
click at [1308, 594] on icon "Syntax errors" at bounding box center [1311, 590] width 15 height 15
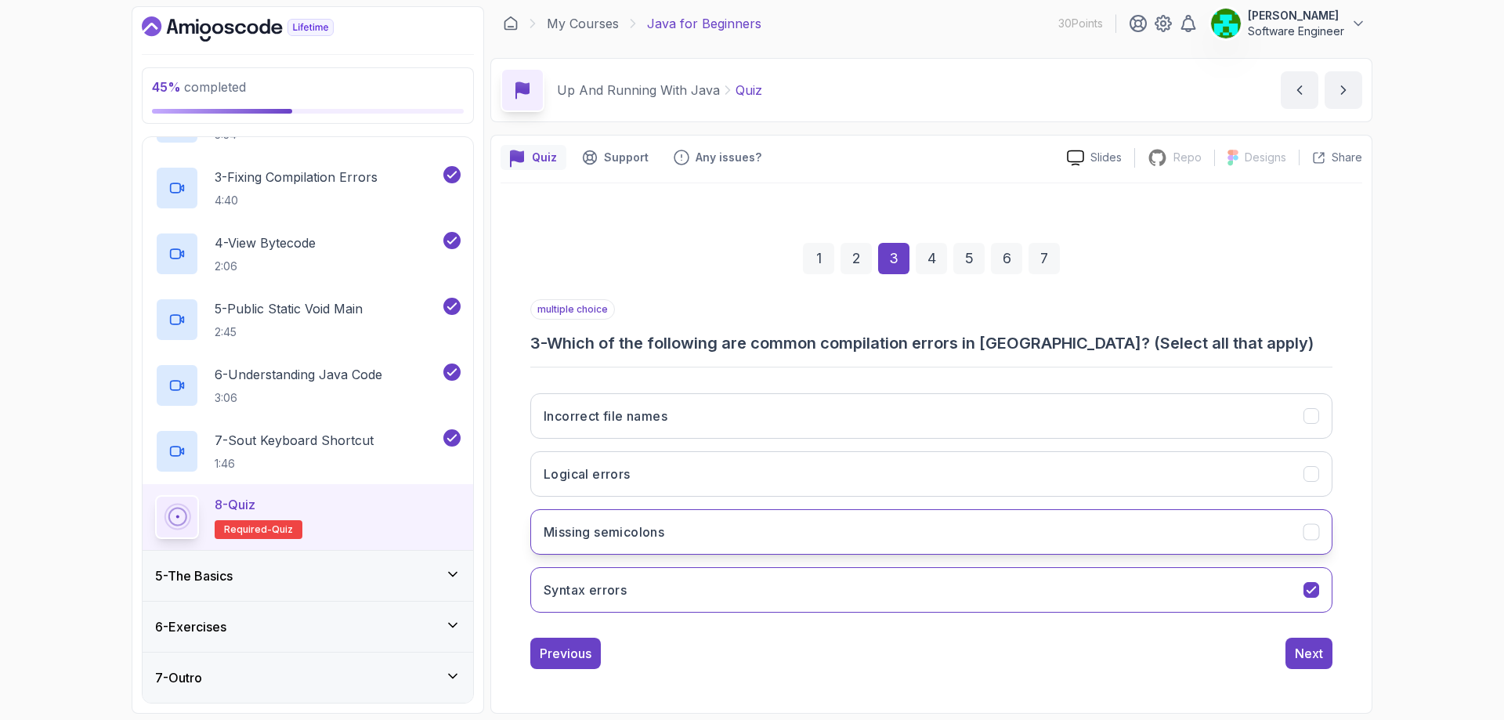
click at [1318, 529] on icon "Missing semicolons" at bounding box center [1311, 532] width 15 height 15
click at [1300, 666] on button "Next" at bounding box center [1308, 653] width 47 height 31
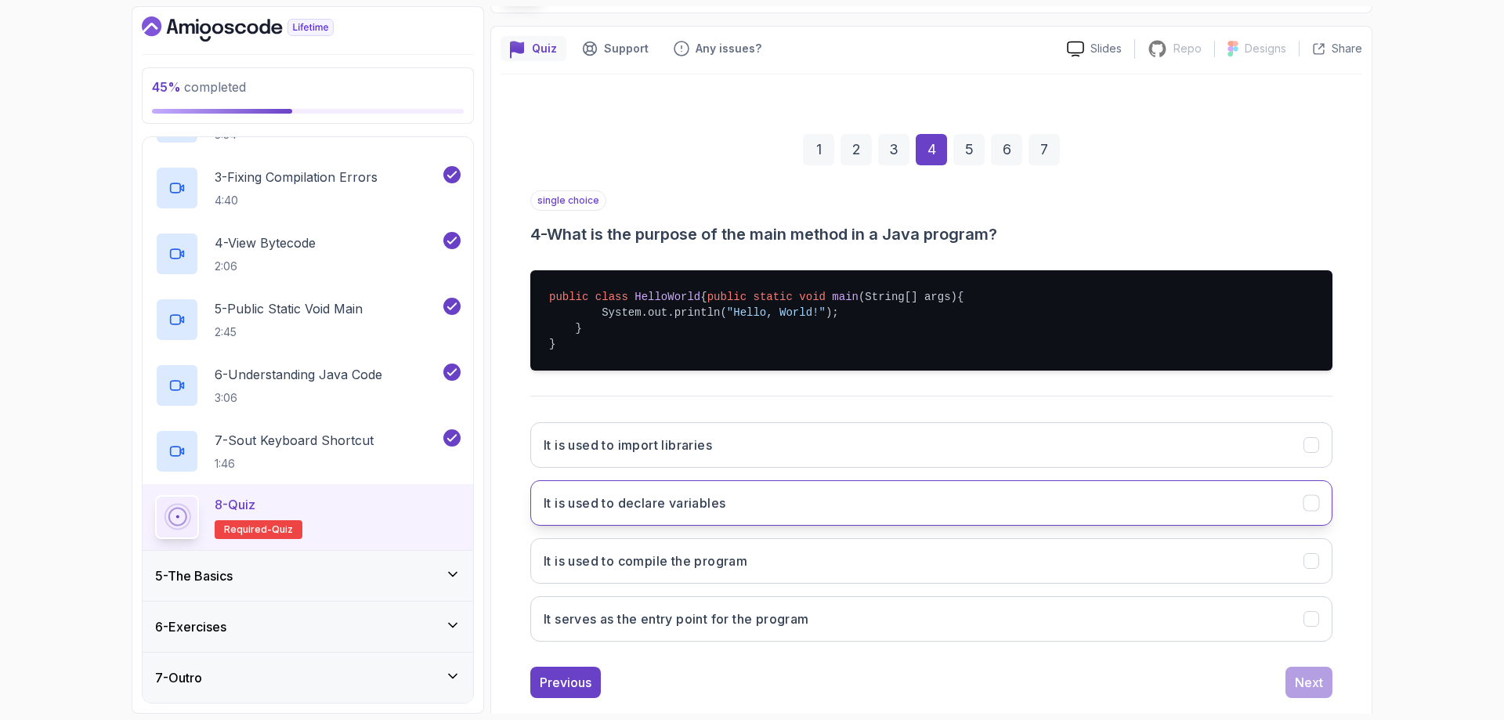
scroll to position [158, 0]
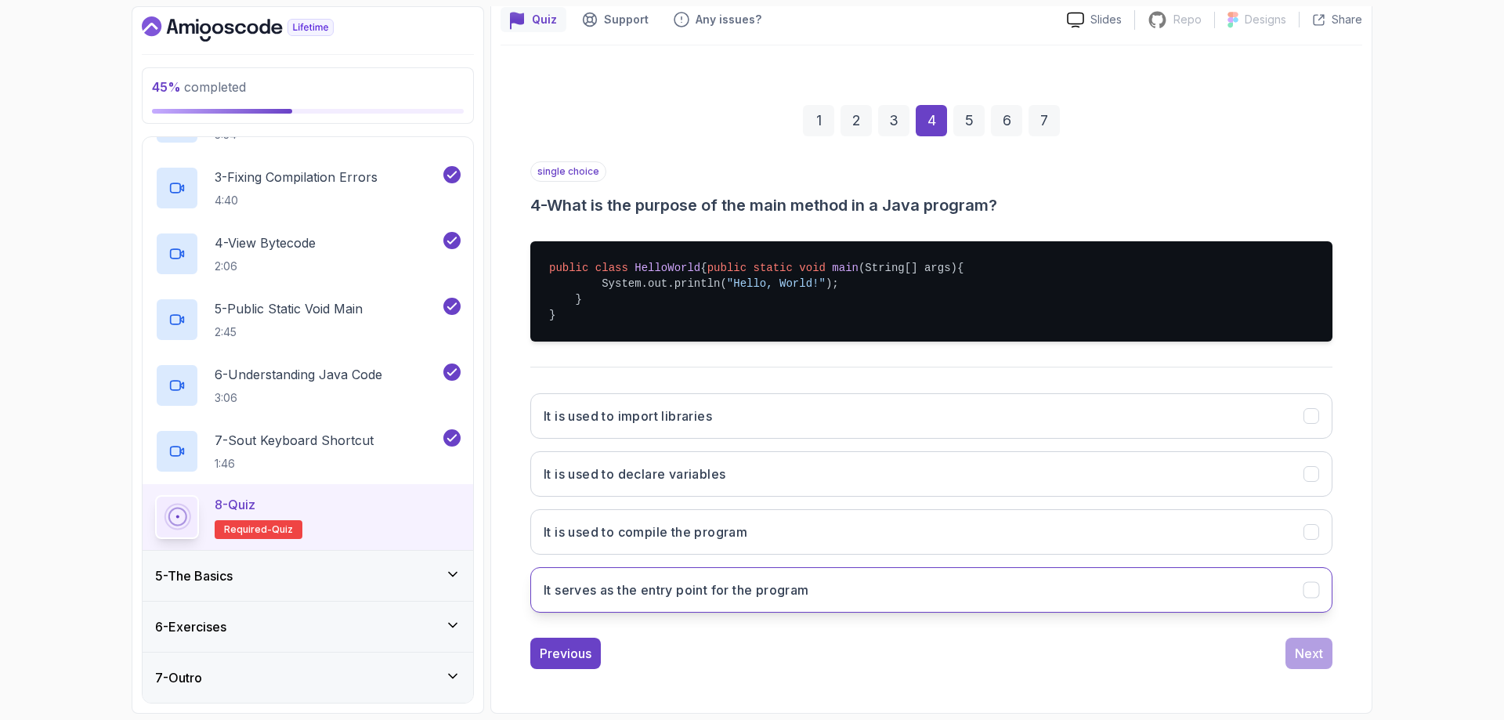
click at [843, 589] on button "It serves as the entry point for the program" at bounding box center [931, 589] width 802 height 45
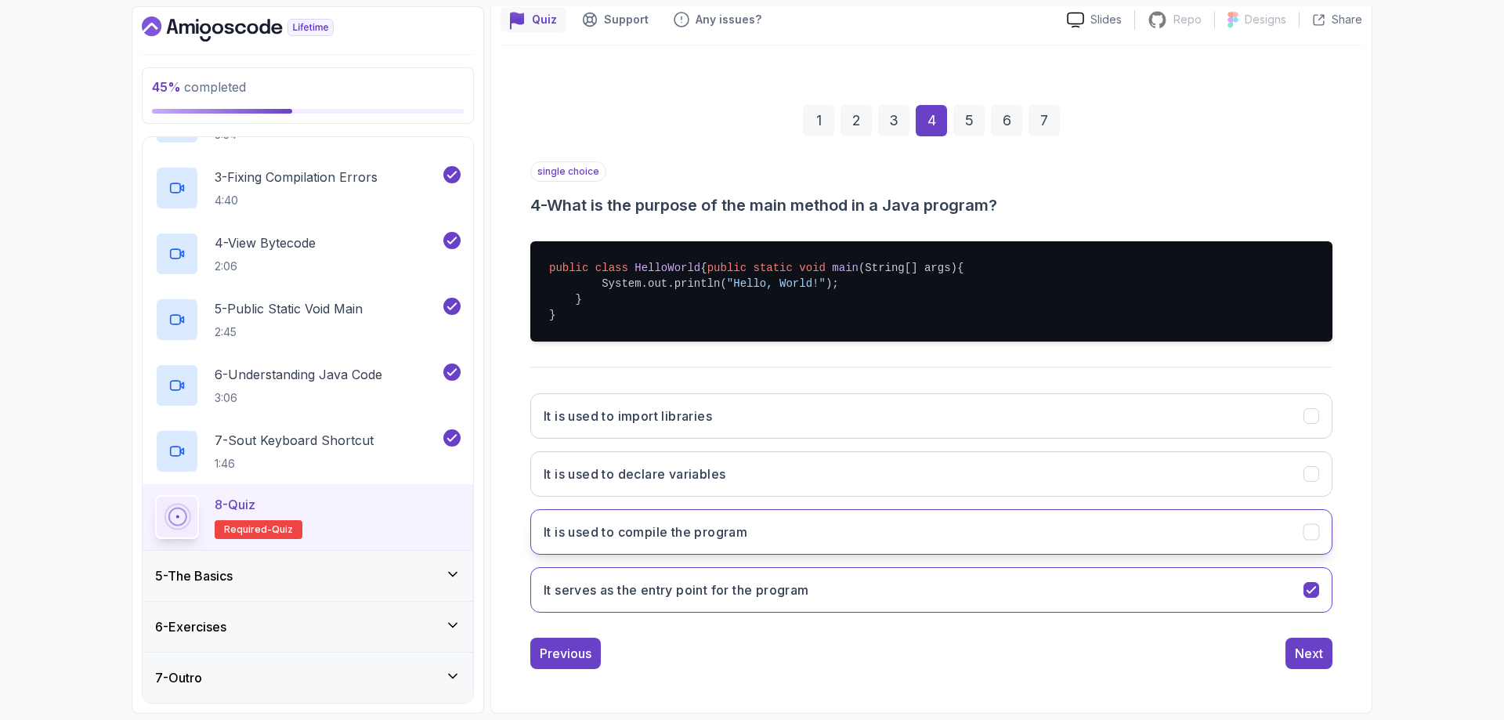
click at [1128, 521] on button "It is used to compile the program" at bounding box center [931, 531] width 802 height 45
click at [1151, 586] on button "It serves as the entry point for the program" at bounding box center [931, 589] width 802 height 45
click at [1322, 659] on div "Next" at bounding box center [1309, 653] width 28 height 19
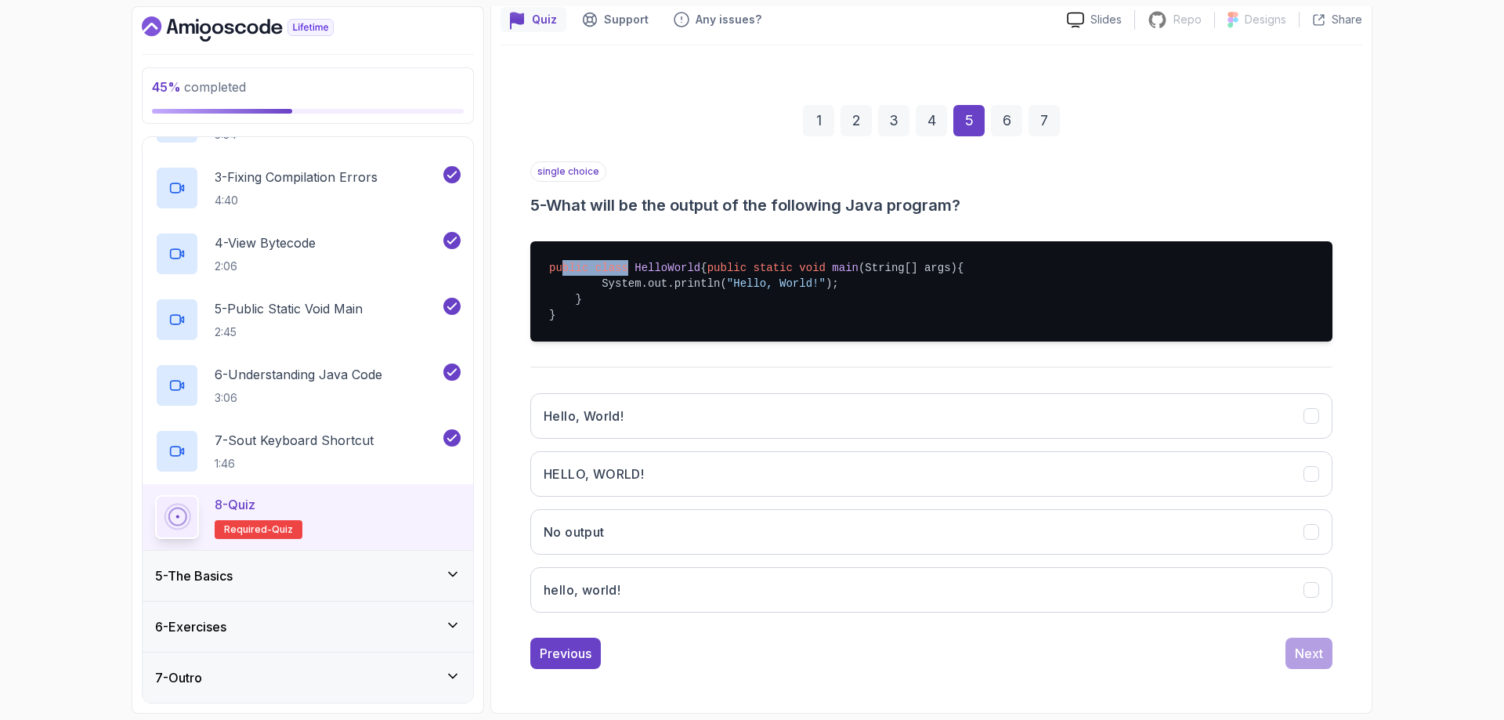
drag, startPoint x: 558, startPoint y: 251, endPoint x: 624, endPoint y: 247, distance: 65.9
click at [624, 247] on pre "public class HelloWorld { public static void main (String[] args) { System.out.…" at bounding box center [931, 291] width 802 height 100
drag, startPoint x: 578, startPoint y: 266, endPoint x: 848, endPoint y: 275, distance: 270.4
click at [848, 275] on pre "public class HelloWorld { public static void main (String[] args) { System.out.…" at bounding box center [931, 291] width 802 height 100
click at [741, 282] on span ""Hello, World!"" at bounding box center [776, 283] width 99 height 13
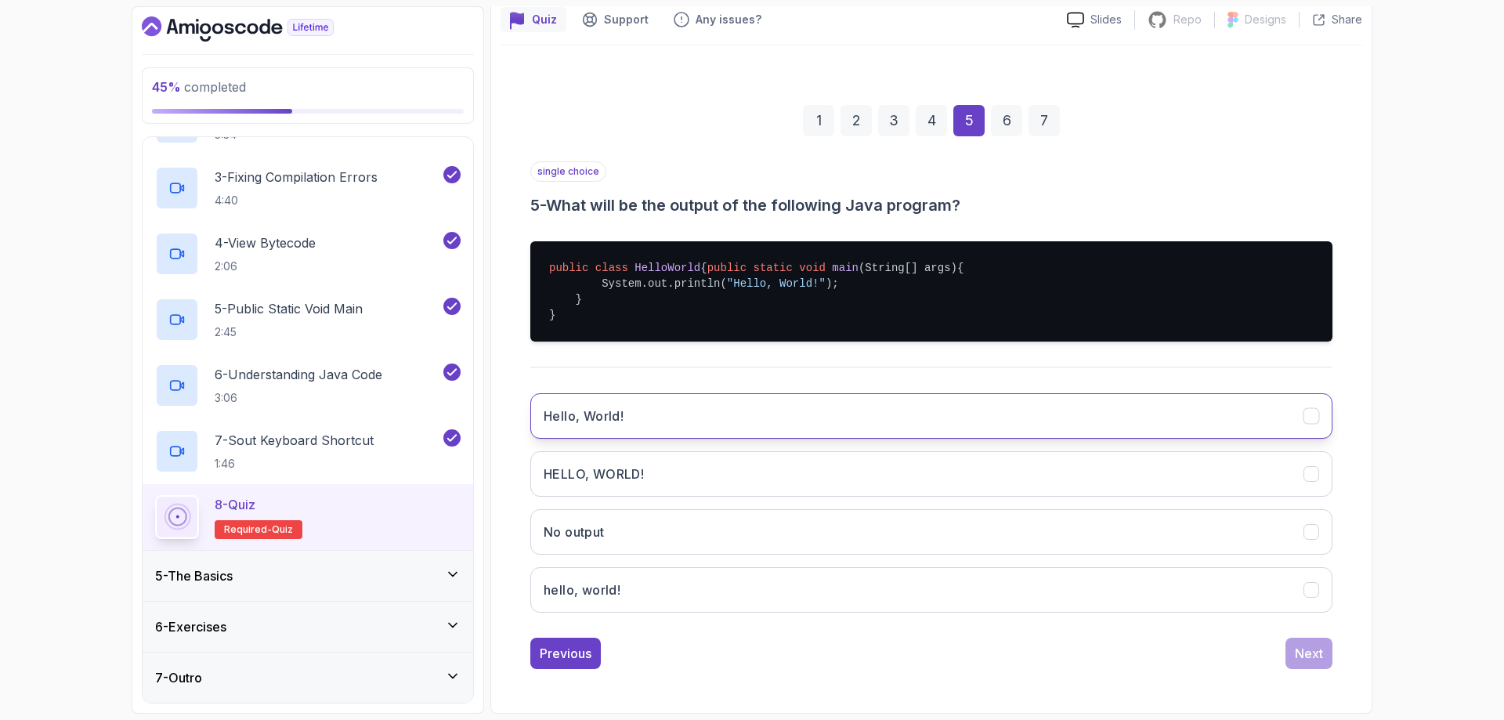
click at [597, 423] on h3 "Hello, World!" at bounding box center [584, 415] width 80 height 19
click at [1287, 652] on button "Next" at bounding box center [1308, 653] width 47 height 31
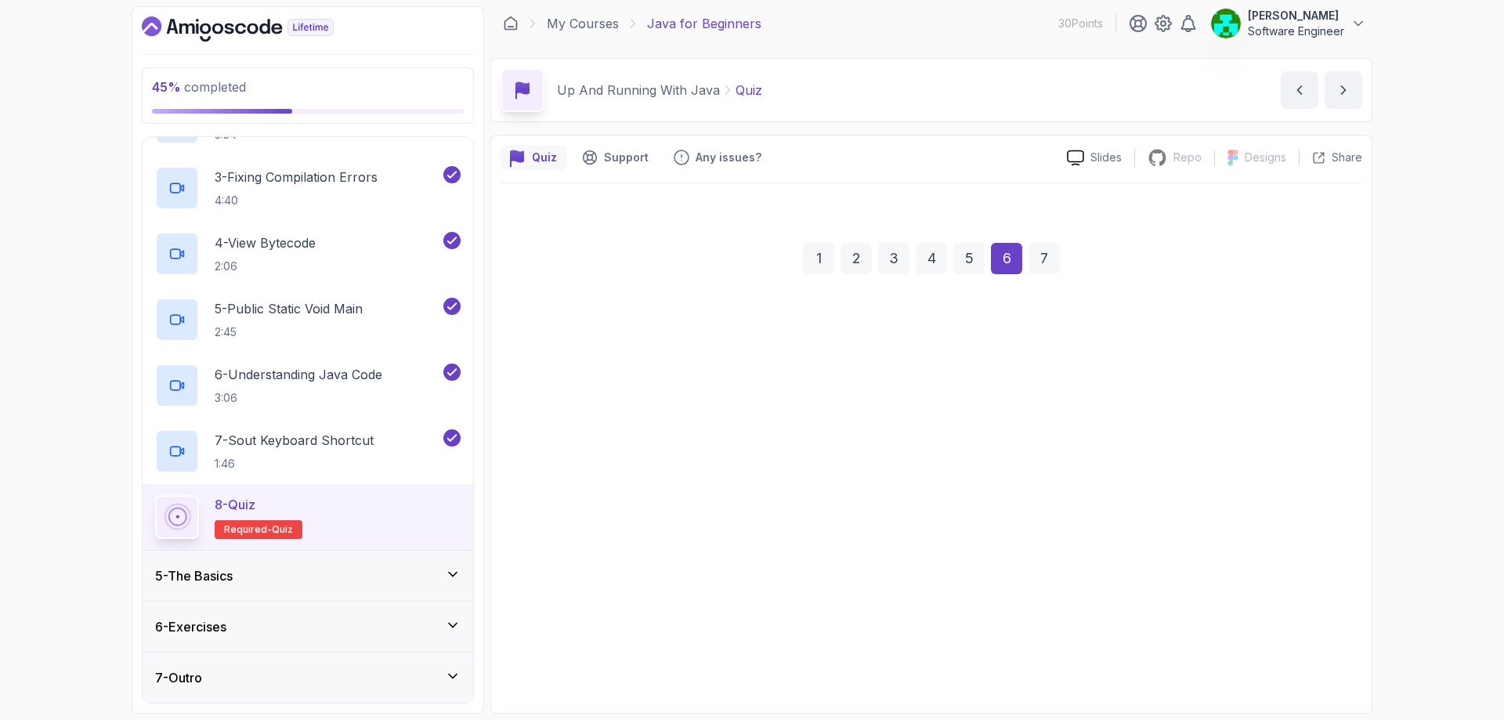
scroll to position [5, 0]
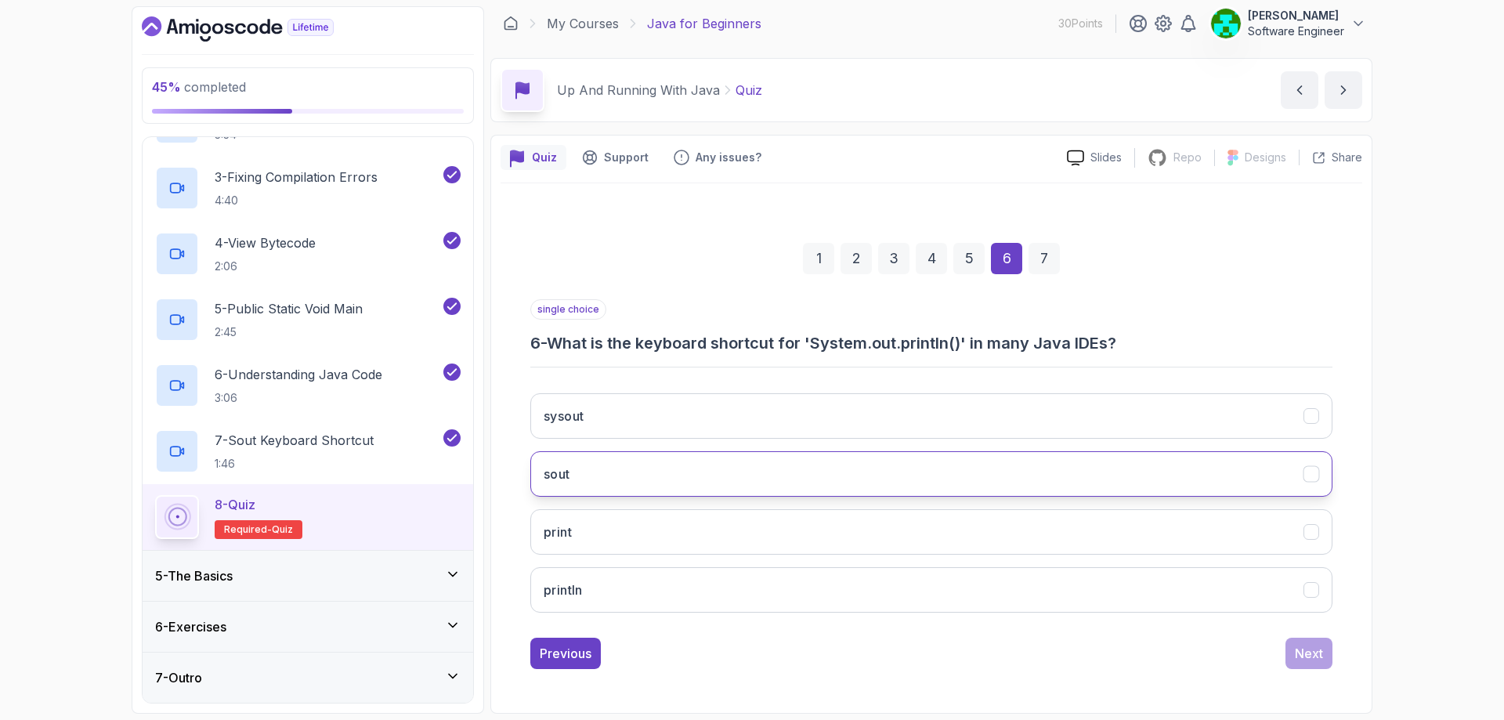
click at [586, 478] on button "sout" at bounding box center [931, 473] width 802 height 45
click at [1288, 645] on button "Next" at bounding box center [1308, 653] width 47 height 31
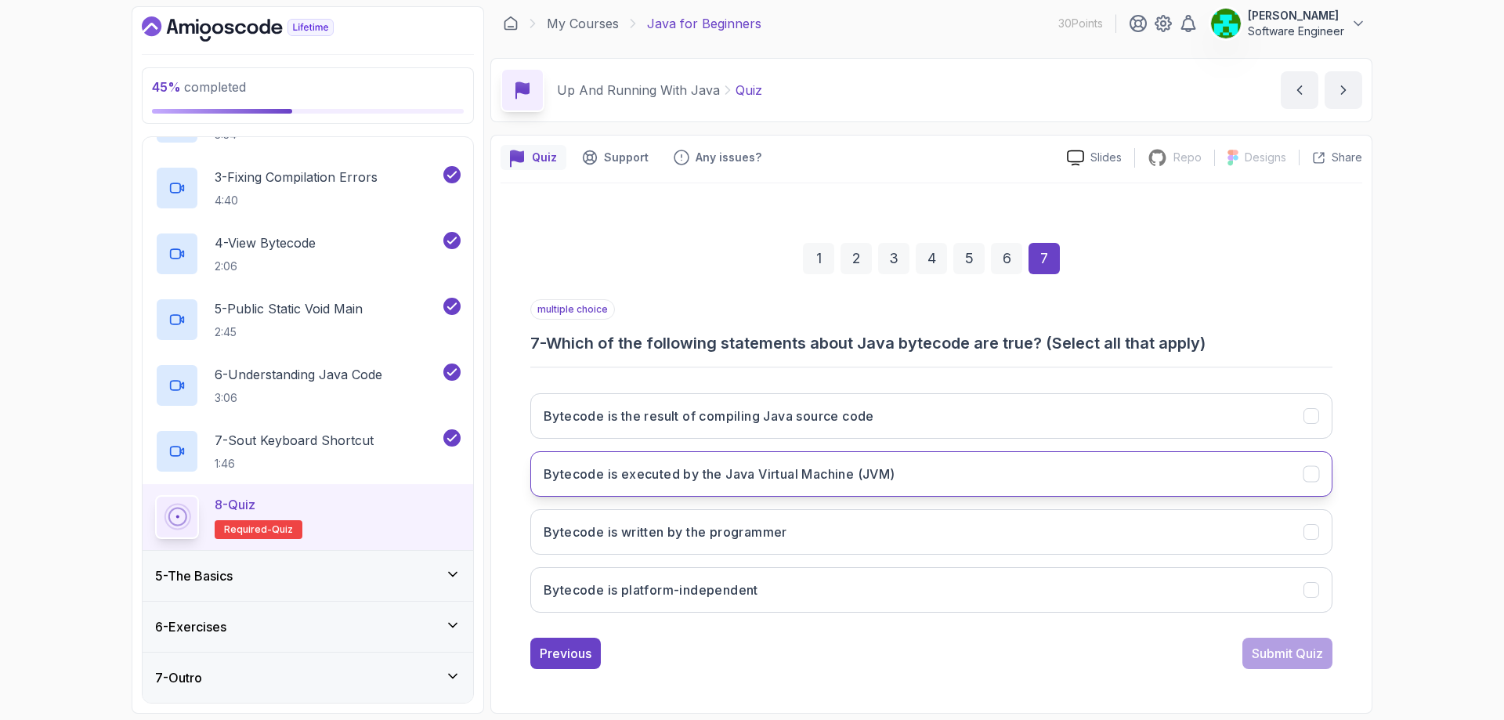
click at [679, 483] on button "Bytecode is executed by the Java Virtual Machine (JVM)" at bounding box center [931, 473] width 802 height 45
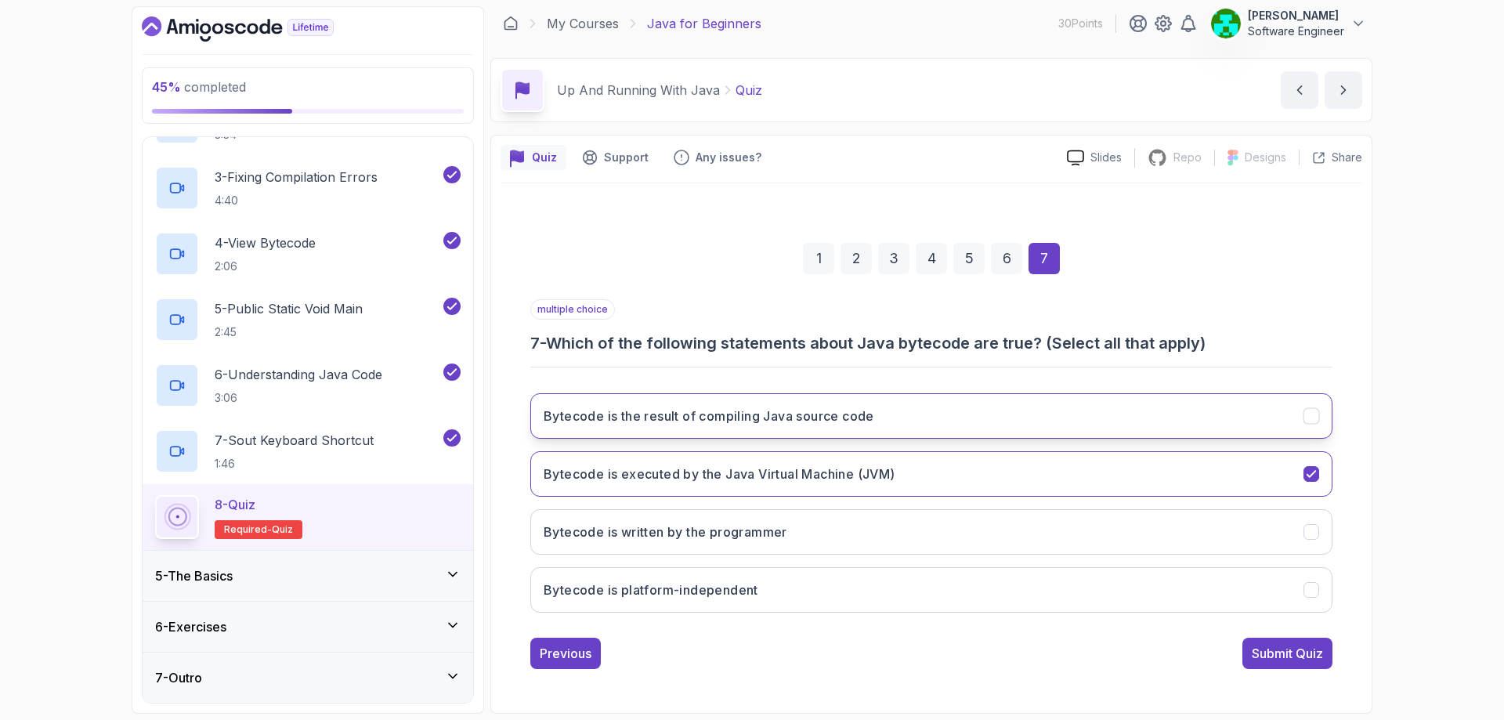
click at [683, 421] on h3 "Bytecode is the result of compiling Java source code" at bounding box center [709, 415] width 331 height 19
click at [1277, 659] on div "Submit Quiz" at bounding box center [1287, 653] width 71 height 19
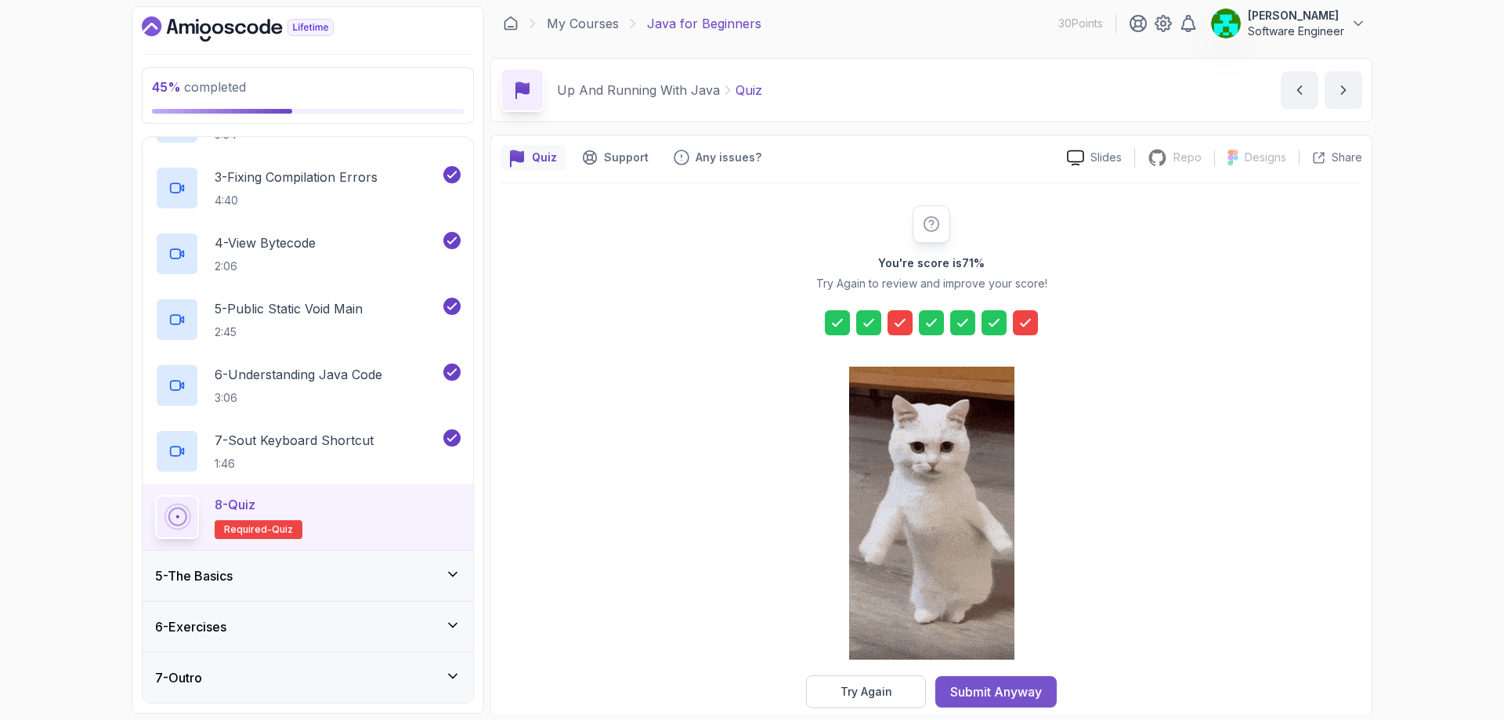
click at [977, 688] on div "Submit Anyway" at bounding box center [996, 691] width 92 height 19
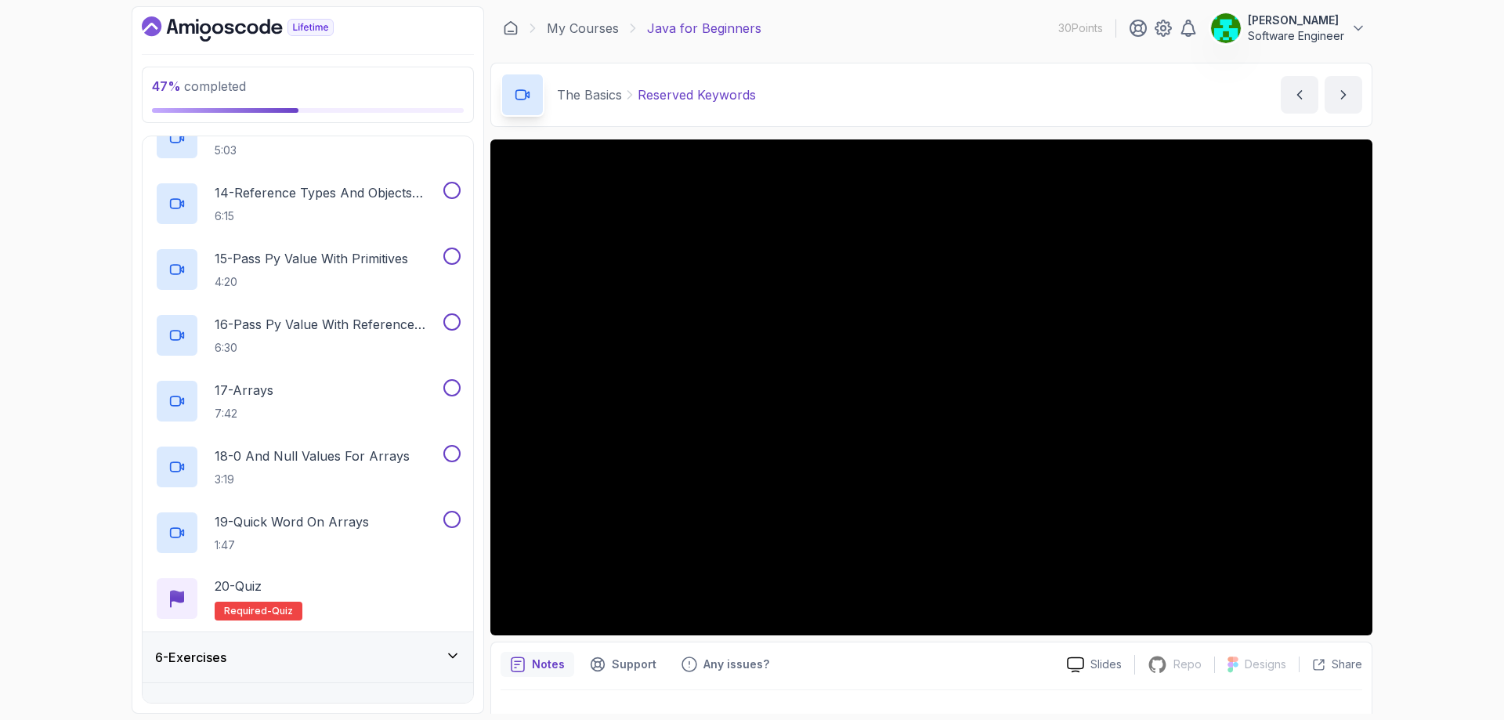
scroll to position [1105, 0]
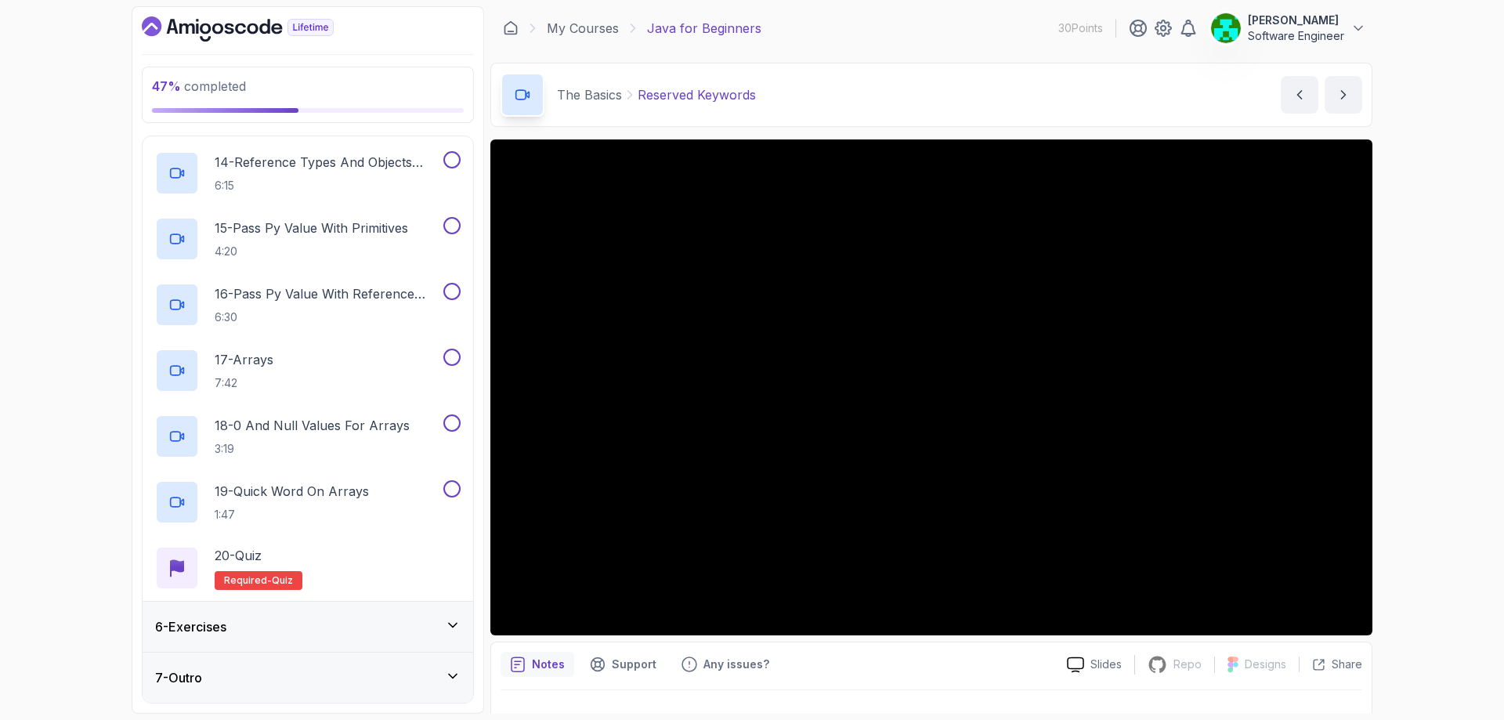
click at [326, 629] on div "6 - Exercises" at bounding box center [307, 626] width 305 height 19
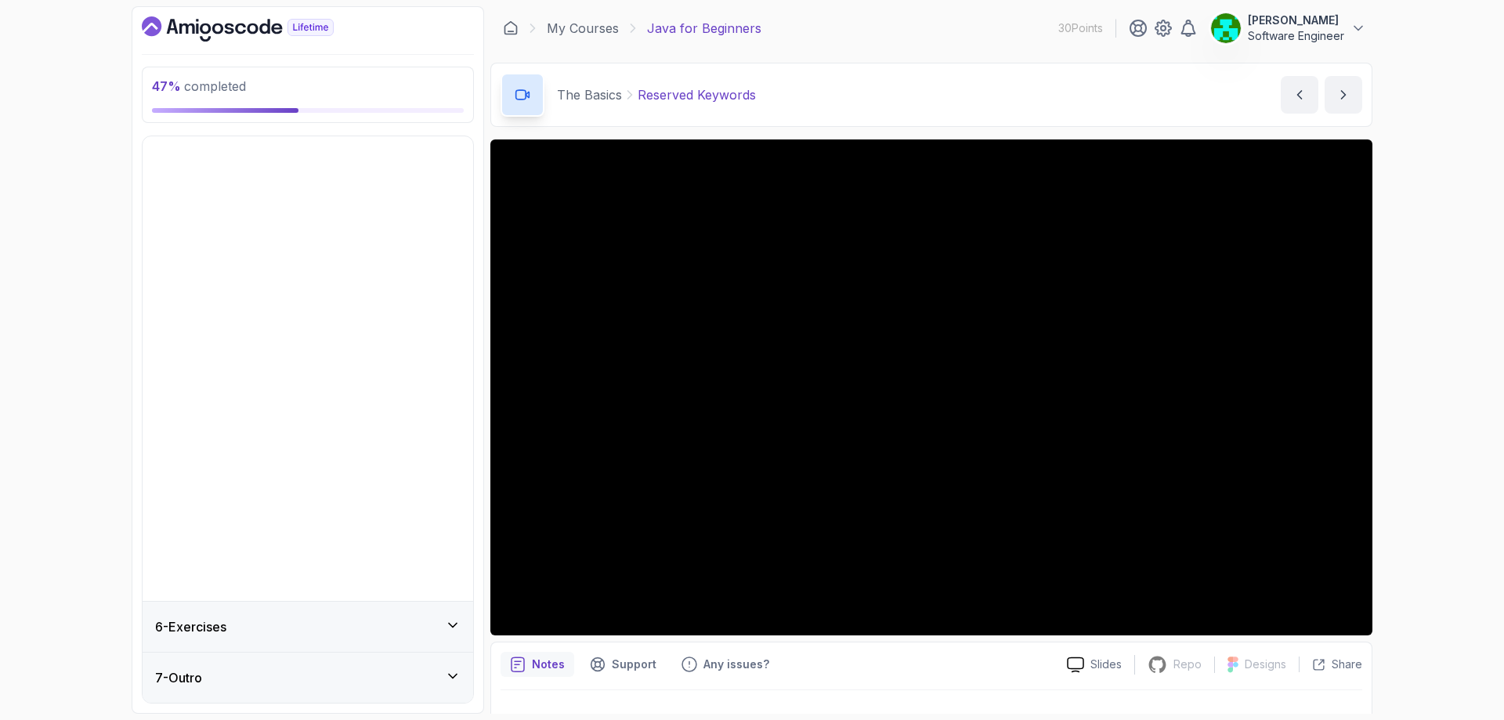
scroll to position [0, 0]
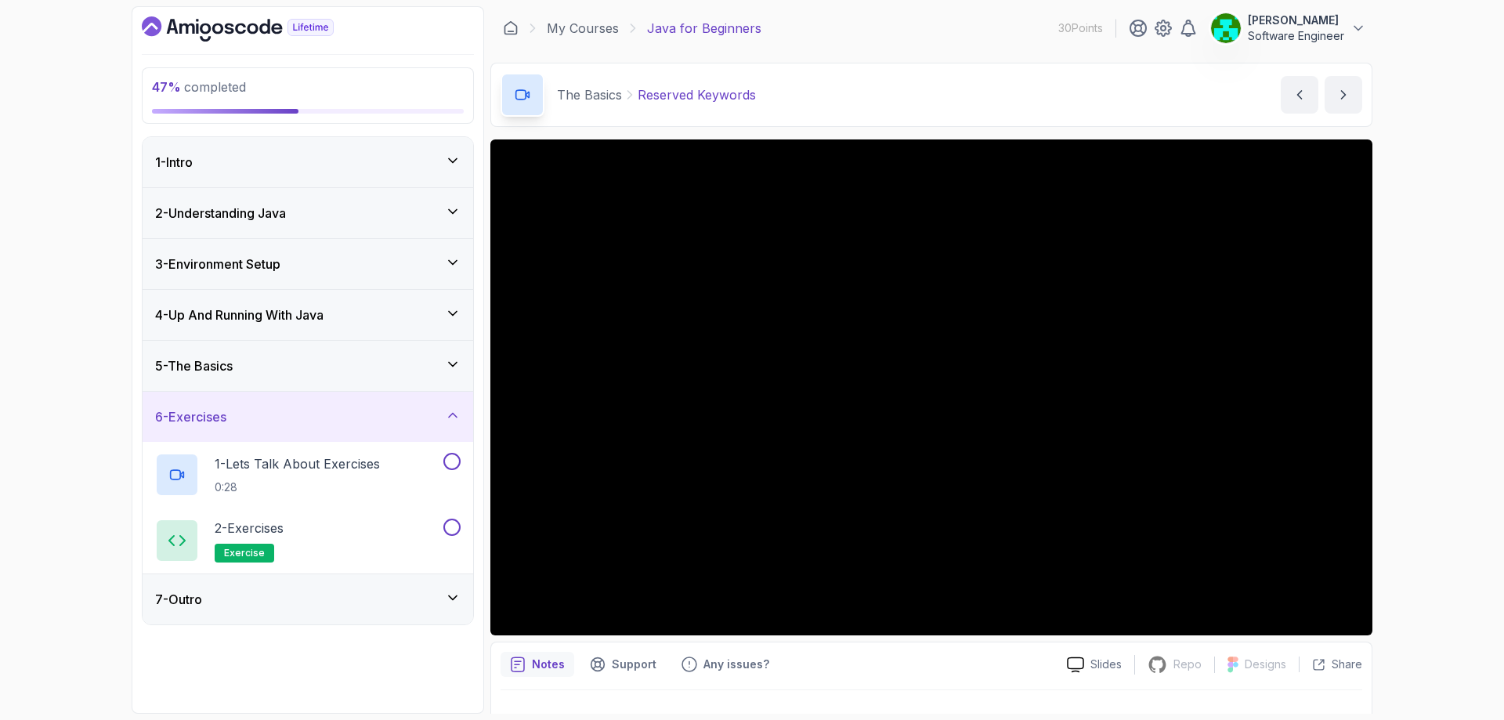
click at [252, 602] on div "7 - Outro" at bounding box center [307, 599] width 305 height 19
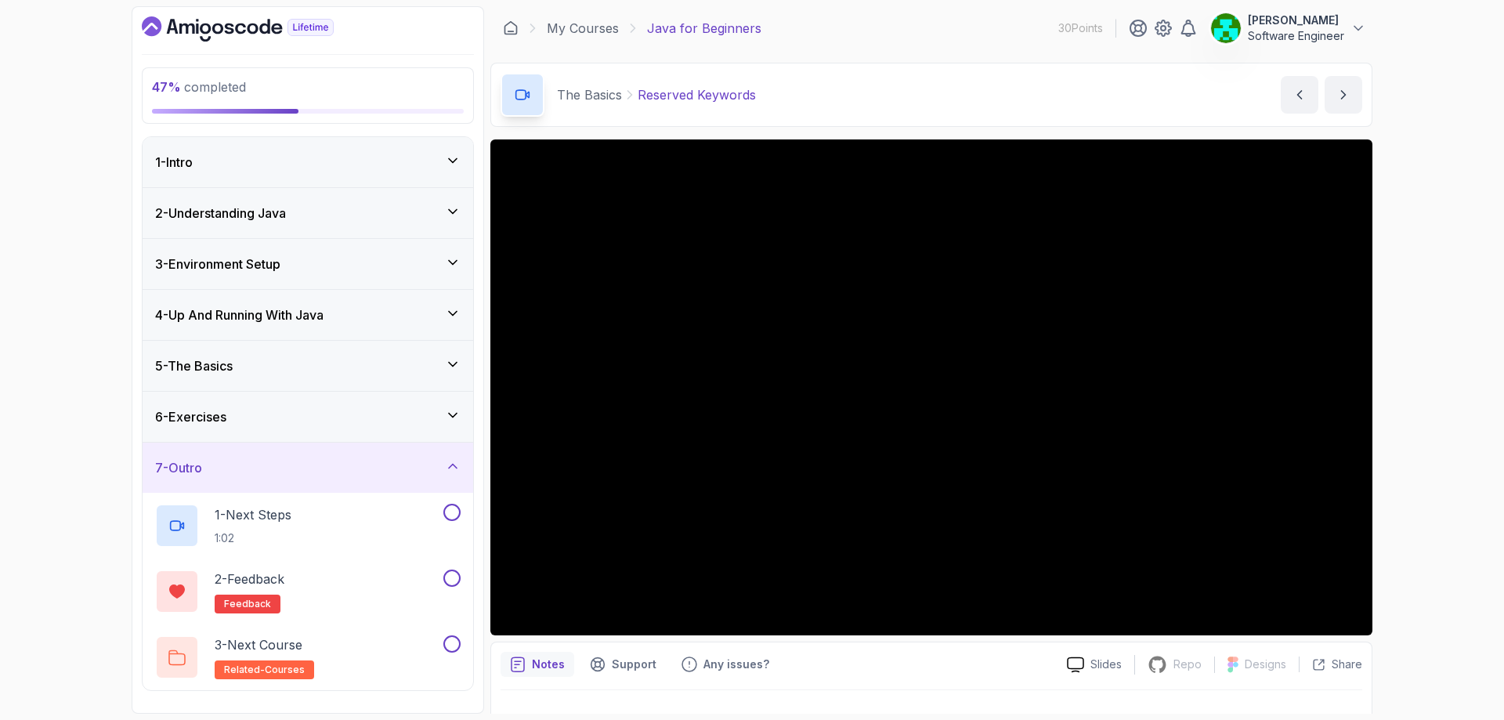
click at [232, 323] on h3 "4 - Up And Running With Java" at bounding box center [239, 314] width 168 height 19
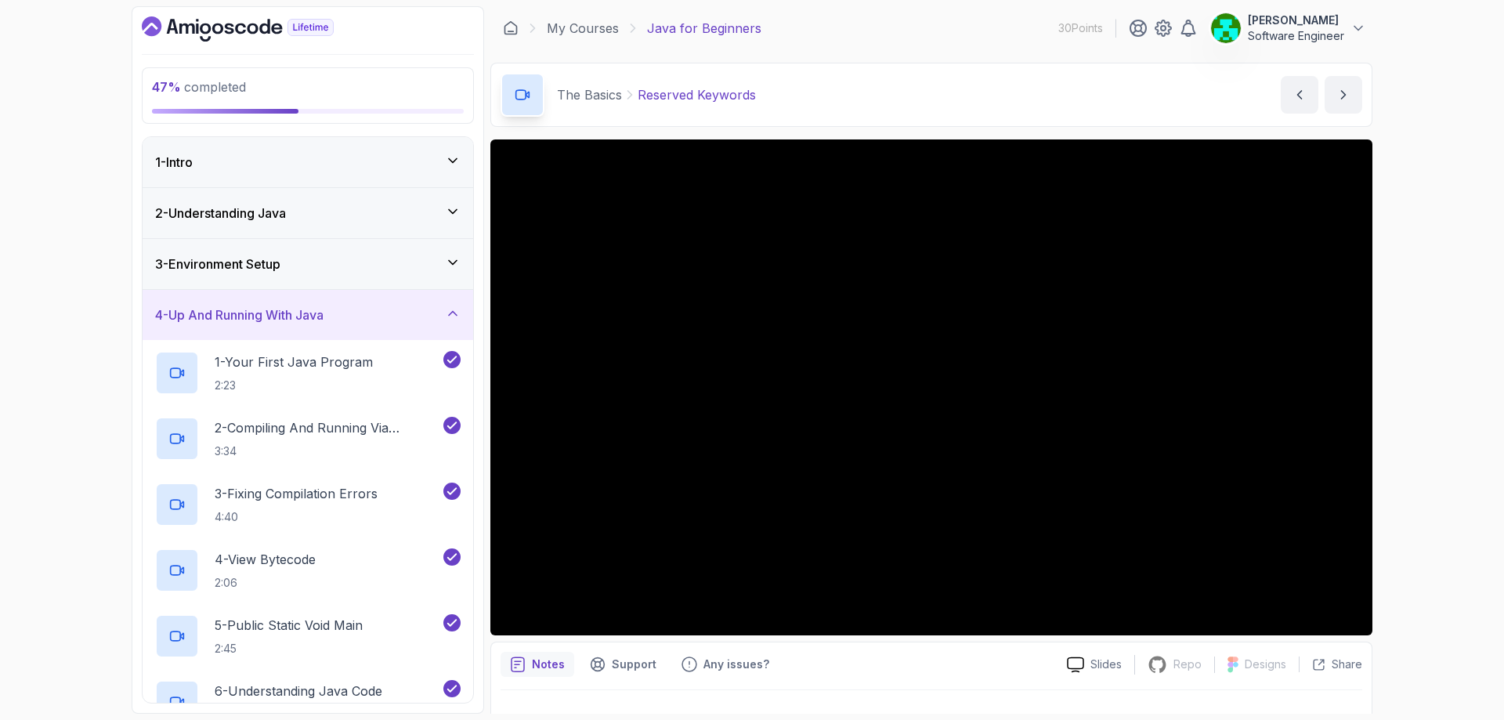
click at [213, 316] on h3 "4 - Up And Running With Java" at bounding box center [239, 314] width 168 height 19
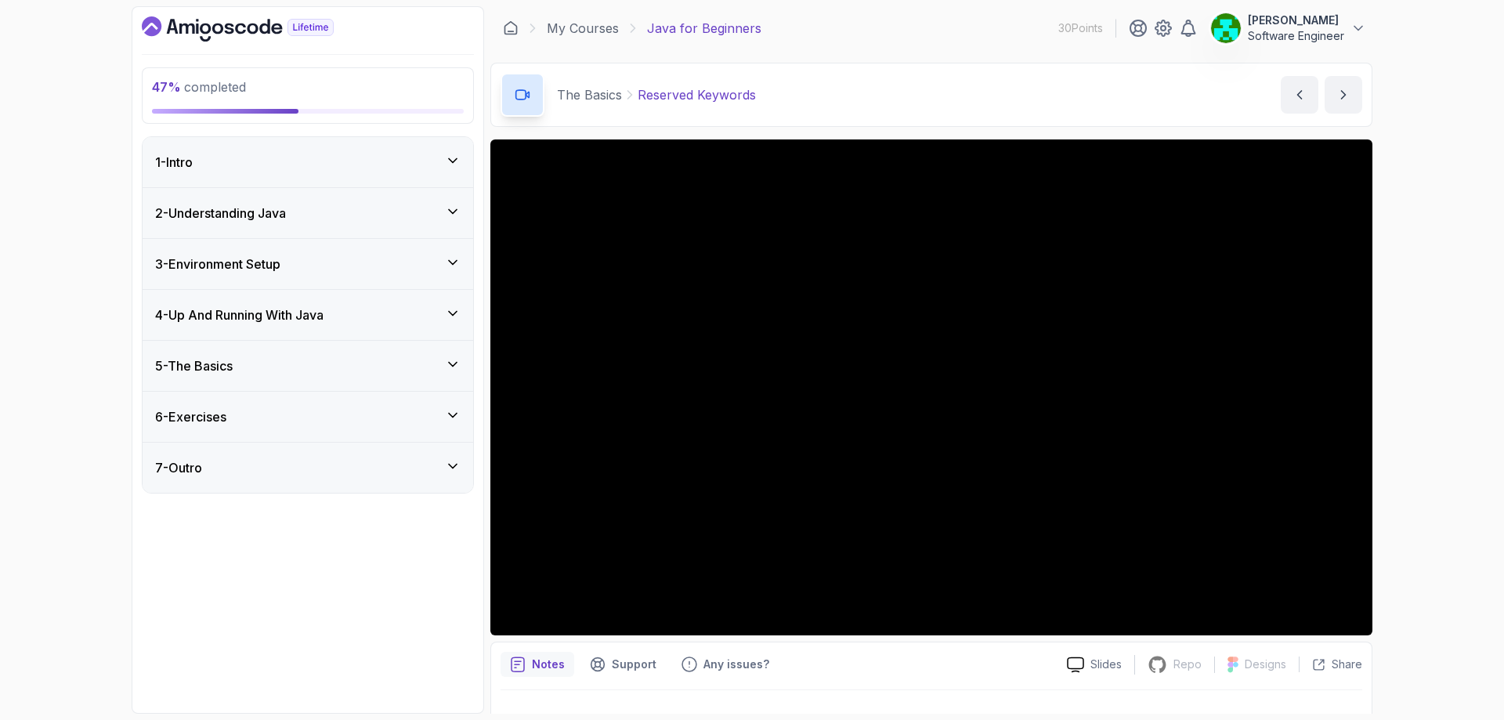
click at [210, 356] on h3 "5 - The Basics" at bounding box center [194, 365] width 78 height 19
